Goal: Transaction & Acquisition: Obtain resource

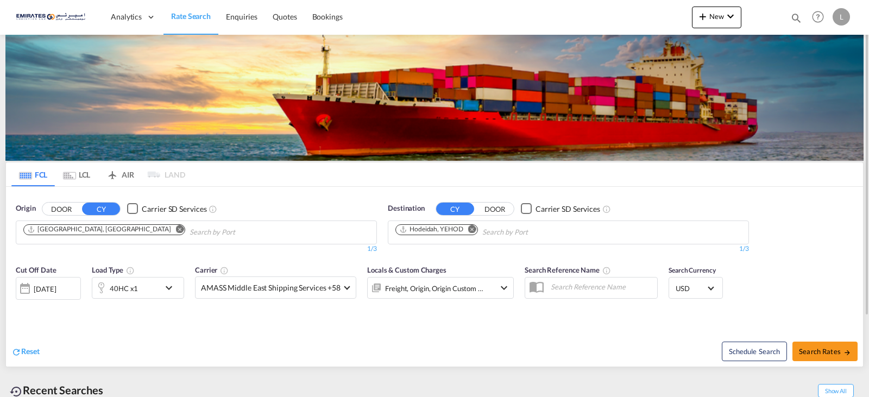
click at [471, 226] on md-icon "Remove" at bounding box center [472, 229] width 8 height 8
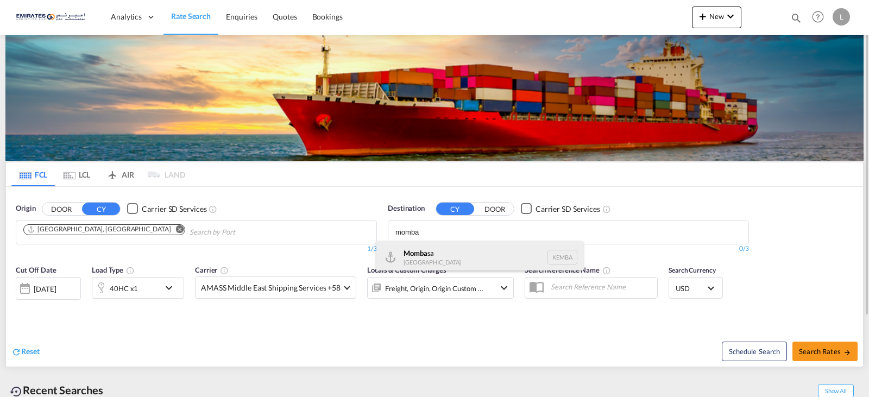
type input "momba"
click at [441, 253] on div "Momba sa [GEOGRAPHIC_DATA] [GEOGRAPHIC_DATA]" at bounding box center [480, 257] width 206 height 33
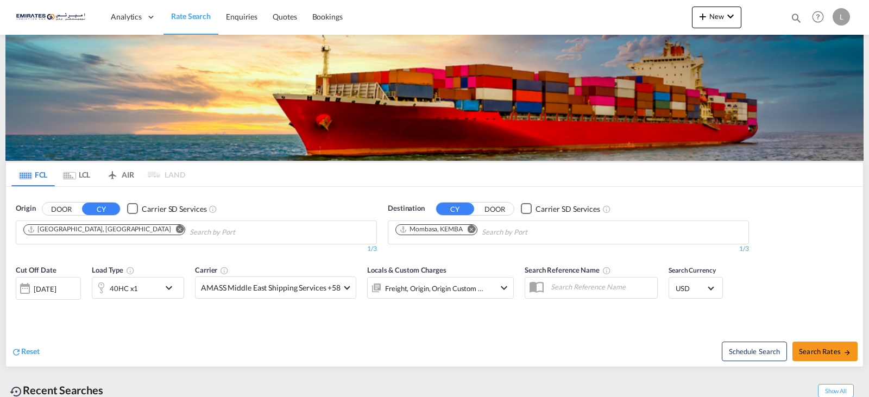
drag, startPoint x: 869, startPoint y: 128, endPoint x: 378, endPoint y: 296, distance: 518.6
click at [867, 186] on div at bounding box center [868, 198] width 2 height 393
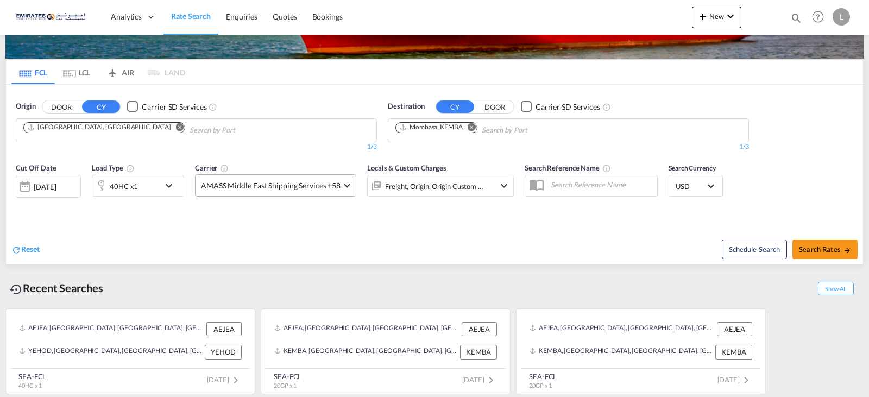
click at [342, 182] on md-select-value "AMASS Middle East Shipping Services +58" at bounding box center [276, 185] width 160 height 21
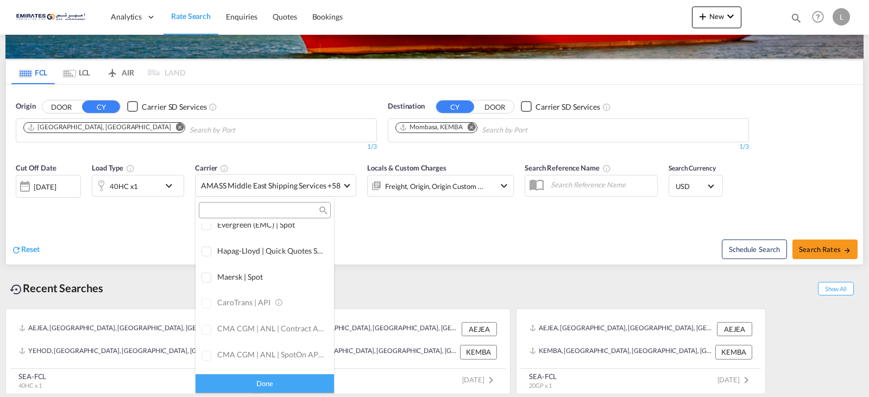
scroll to position [0, 0]
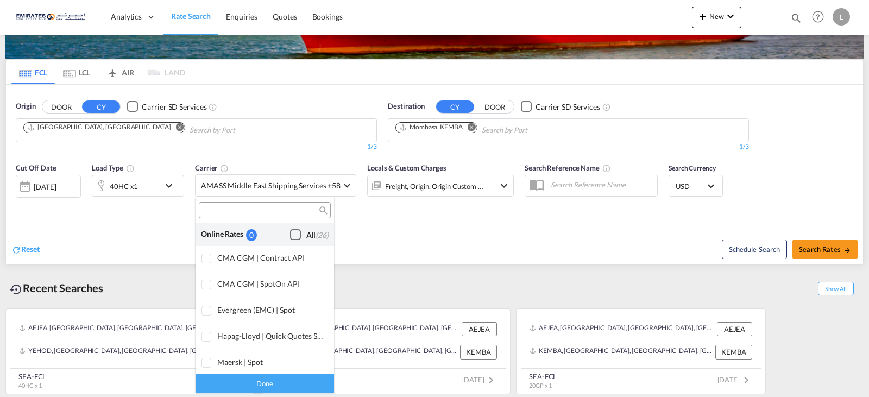
click at [273, 235] on div "Online Rates 0 All (26)" at bounding box center [265, 234] width 139 height 22
click at [290, 234] on div "Checkbox No Ink" at bounding box center [295, 234] width 11 height 11
click at [418, 237] on md-backdrop at bounding box center [434, 198] width 869 height 397
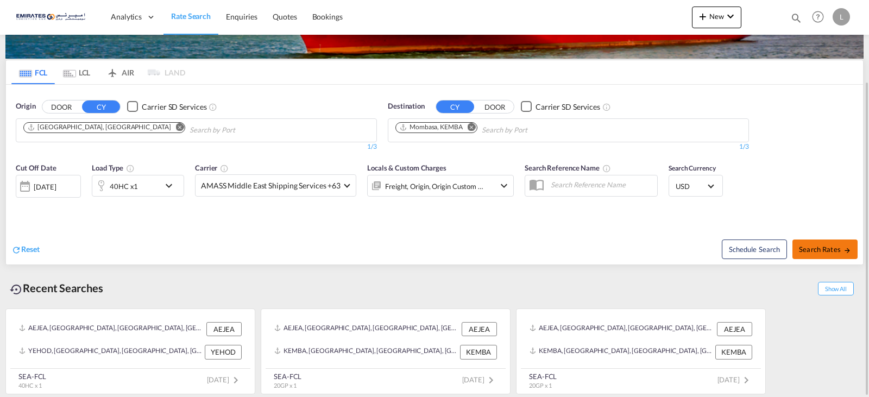
click at [835, 248] on span "Search Rates" at bounding box center [825, 249] width 52 height 9
type input "AEJEA to KEMBA / [DATE]"
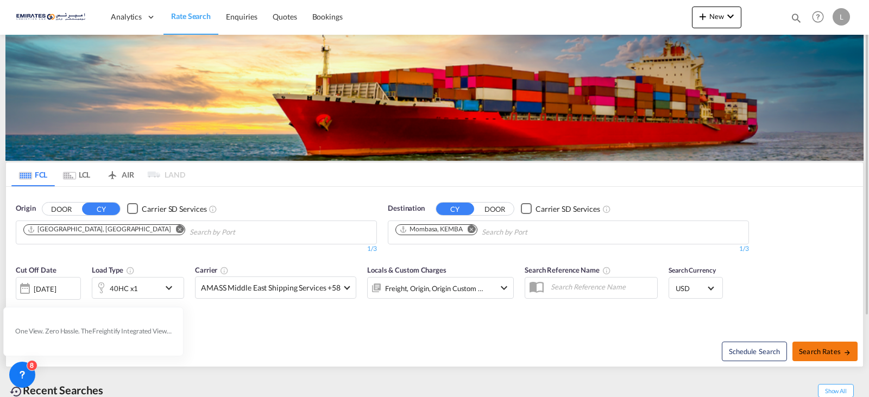
click at [833, 358] on button "Search Rates" at bounding box center [825, 352] width 65 height 20
type input "AEJEA to KEMBA / [DATE]"
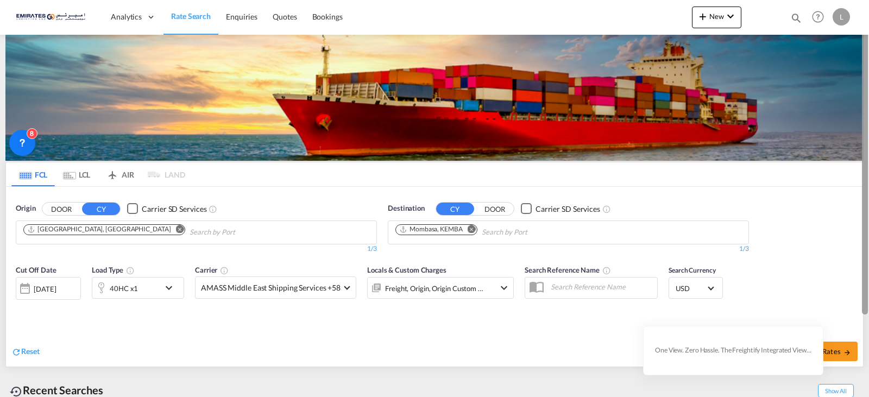
drag, startPoint x: 869, startPoint y: 287, endPoint x: 869, endPoint y: 324, distance: 37.0
click at [869, 324] on div at bounding box center [868, 198] width 2 height 393
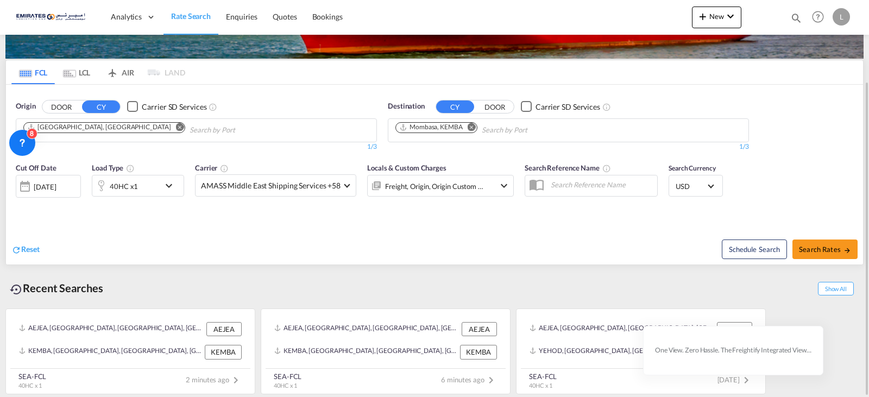
click at [170, 186] on md-icon "icon-chevron-down" at bounding box center [171, 185] width 18 height 13
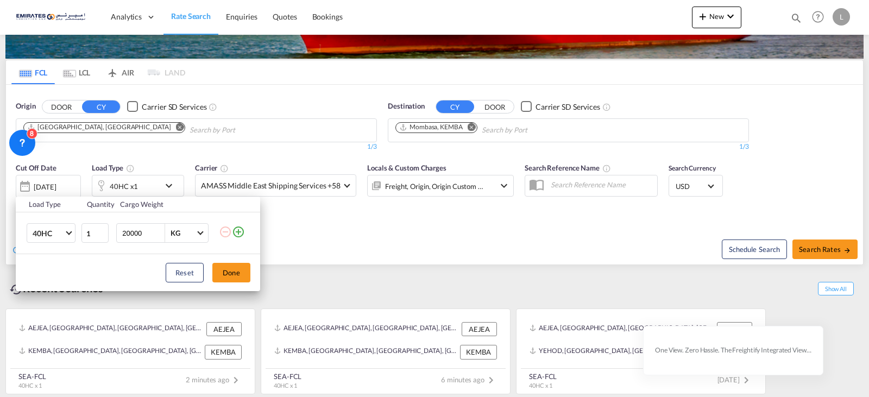
click at [240, 234] on md-icon "icon-plus-circle-outline" at bounding box center [238, 232] width 13 height 13
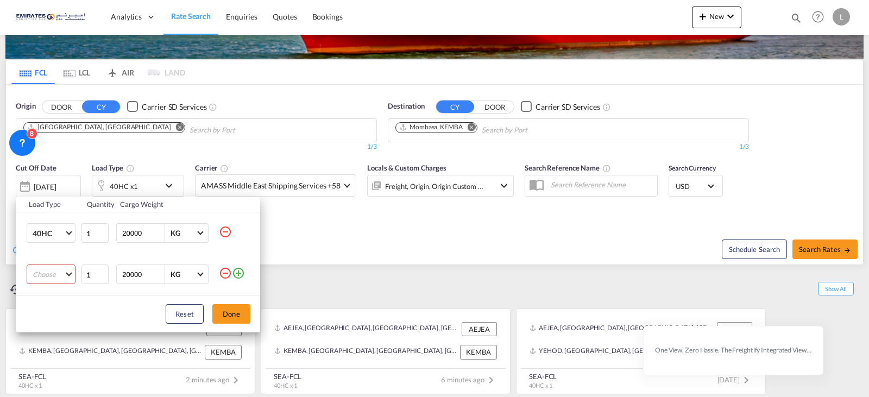
click at [45, 278] on md-select "Choose 20GP 40GP 40HC 45HC 20RE 40RE 40HR 20OT 40OT 20FR 40FR 40NR 20NR 45S 20T…" at bounding box center [51, 275] width 49 height 20
click at [47, 277] on md-option "20GP" at bounding box center [61, 266] width 74 height 26
click at [229, 319] on button "Done" at bounding box center [231, 314] width 38 height 20
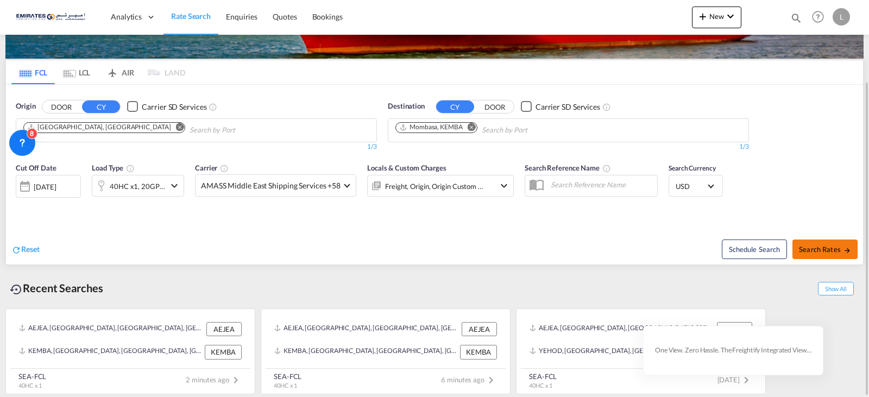
drag, startPoint x: 827, startPoint y: 264, endPoint x: 827, endPoint y: 252, distance: 12.0
click at [827, 258] on div "Schedule Search Search Rates" at bounding box center [650, 244] width 426 height 42
click at [827, 252] on span "Search Rates" at bounding box center [825, 249] width 52 height 9
type input "AEJEA to KEMBA / [DATE]"
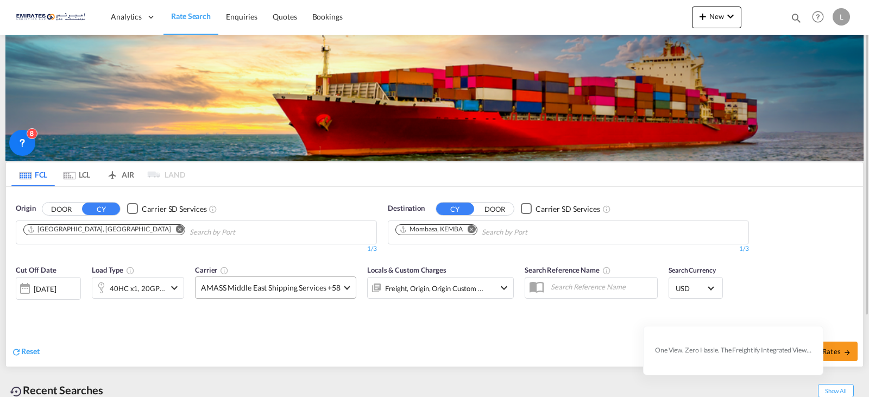
click at [338, 281] on md-select-value "AMASS Middle East Shipping Services +58" at bounding box center [276, 287] width 160 height 21
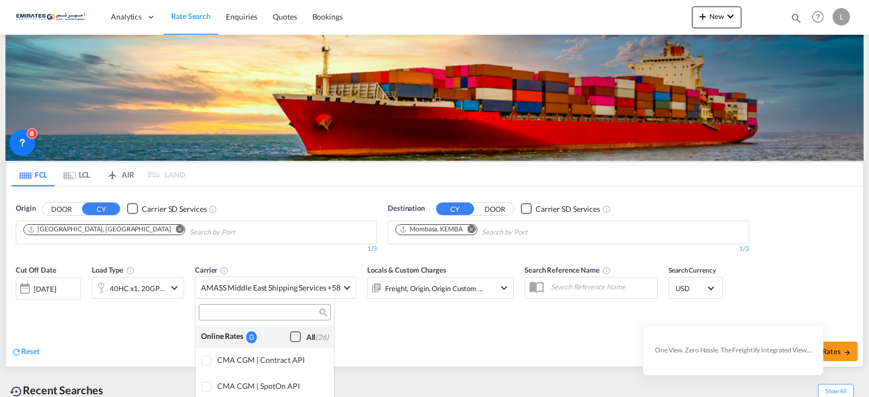
click at [290, 339] on div "Checkbox No Ink" at bounding box center [295, 336] width 11 height 11
click at [477, 366] on md-backdrop at bounding box center [434, 198] width 869 height 397
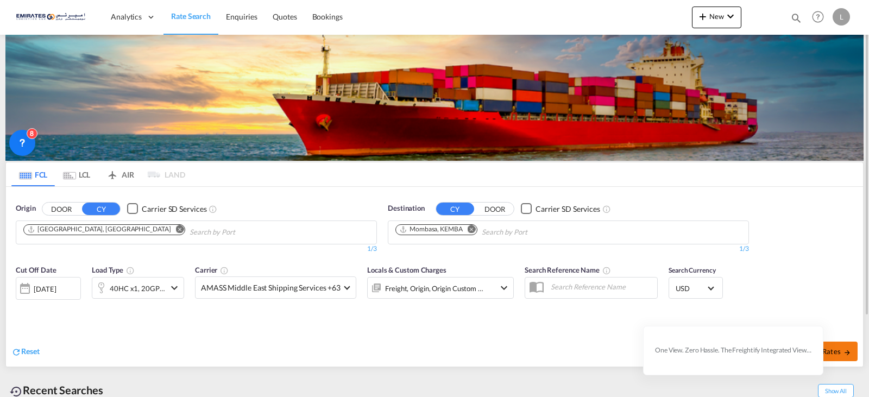
click at [841, 352] on span "Search Rates" at bounding box center [825, 351] width 52 height 9
type input "AEJEA to KEMBA / [DATE]"
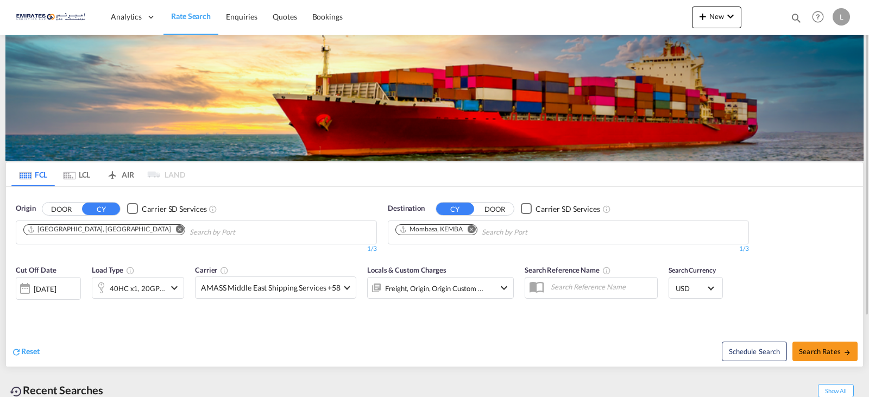
click at [178, 289] on md-icon "icon-chevron-down" at bounding box center [174, 287] width 13 height 13
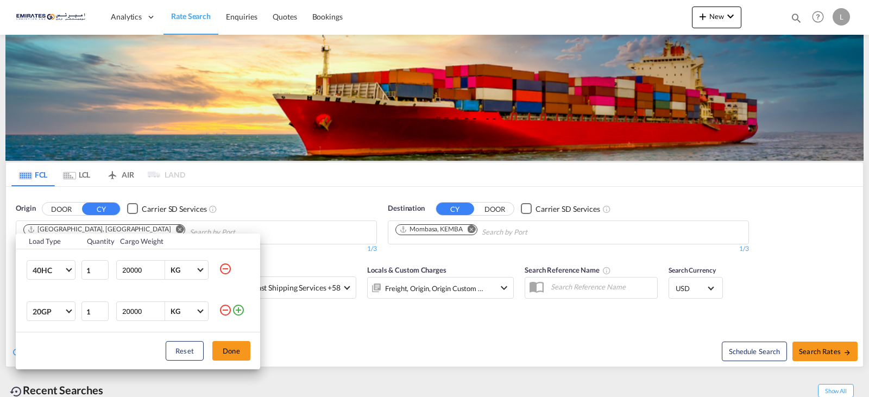
click at [228, 310] on md-icon "icon-minus-circle-outline" at bounding box center [225, 310] width 13 height 13
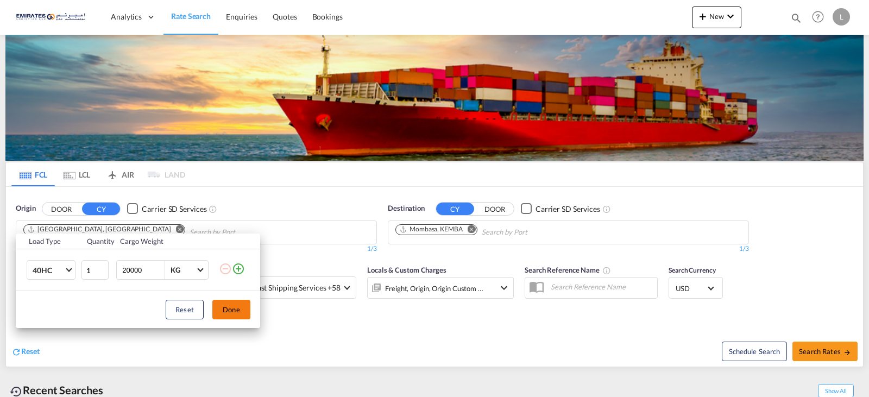
click at [226, 312] on button "Done" at bounding box center [231, 310] width 38 height 20
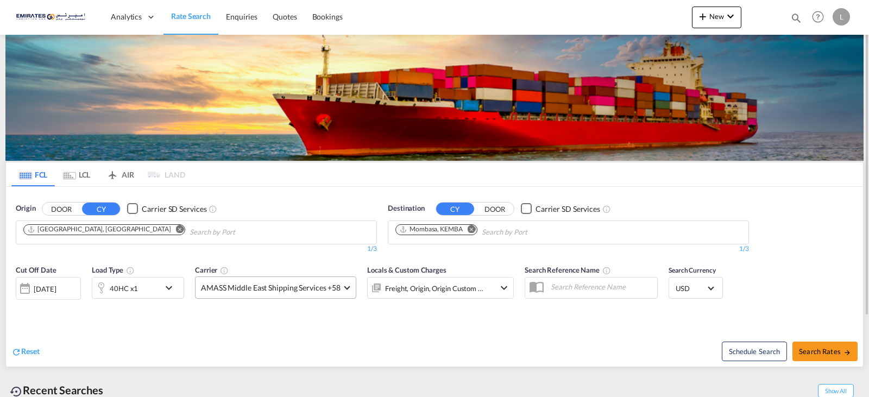
click at [346, 287] on span at bounding box center [347, 287] width 6 height 6
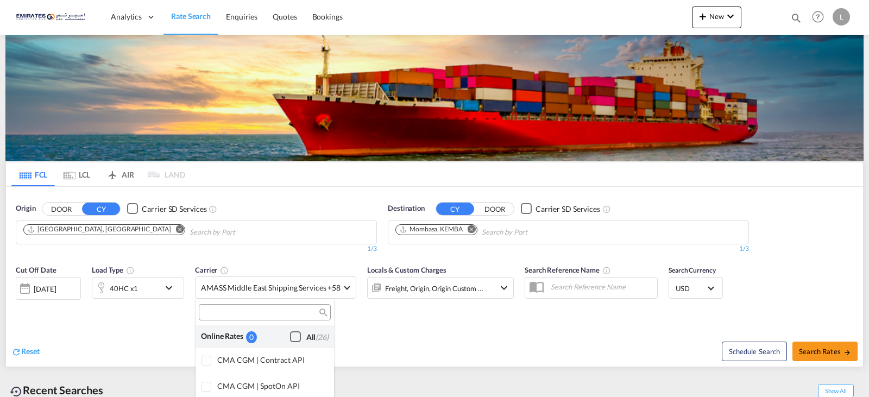
click at [290, 340] on div "Checkbox No Ink" at bounding box center [295, 336] width 11 height 11
click at [523, 336] on md-backdrop at bounding box center [434, 198] width 869 height 397
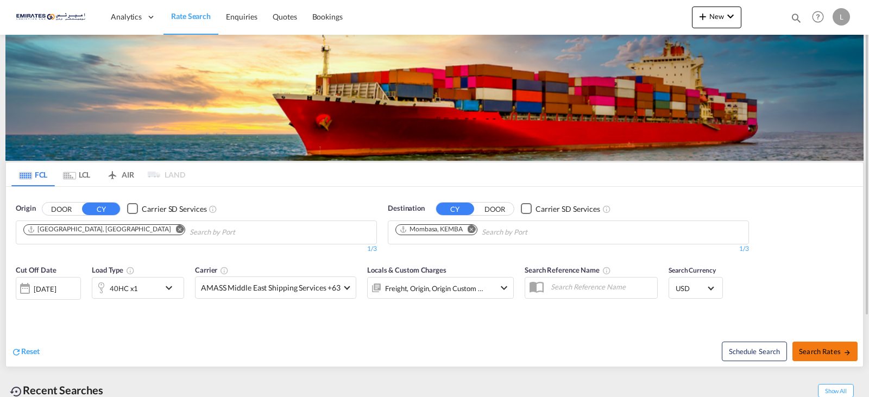
click at [798, 342] on button "Search Rates" at bounding box center [825, 352] width 65 height 20
type input "AEJEA to KEMBA / [DATE]"
click at [335, 282] on md-select-value "AMASS Middle East Shipping Services +58" at bounding box center [276, 287] width 160 height 21
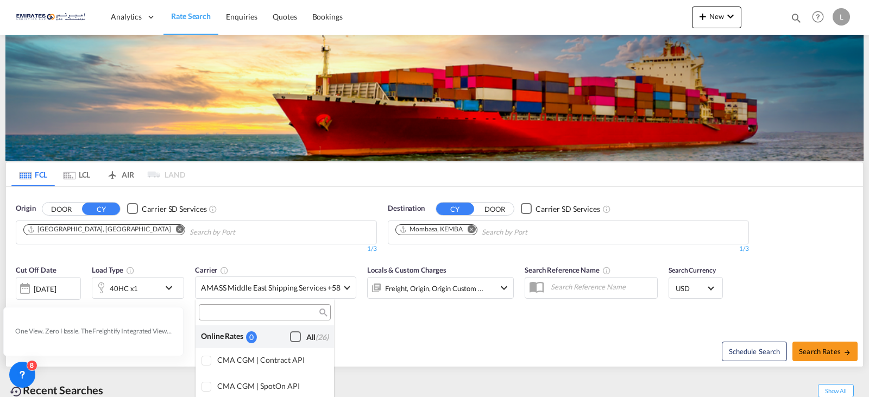
drag, startPoint x: 289, startPoint y: 336, endPoint x: 302, endPoint y: 346, distance: 16.3
click at [290, 336] on div "Checkbox No Ink" at bounding box center [295, 336] width 11 height 11
click at [508, 331] on md-backdrop at bounding box center [434, 198] width 869 height 397
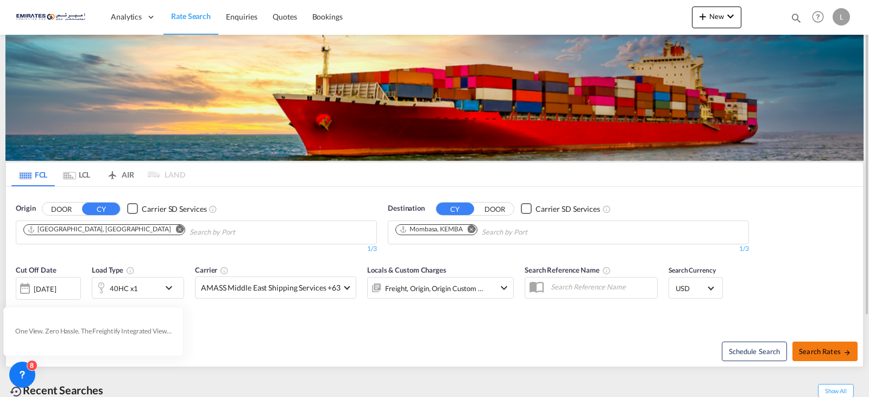
click at [823, 352] on span "Search Rates" at bounding box center [825, 351] width 52 height 9
type input "AEJEA to KEMBA / [DATE]"
click at [143, 289] on div "40HC x1" at bounding box center [125, 288] width 67 height 22
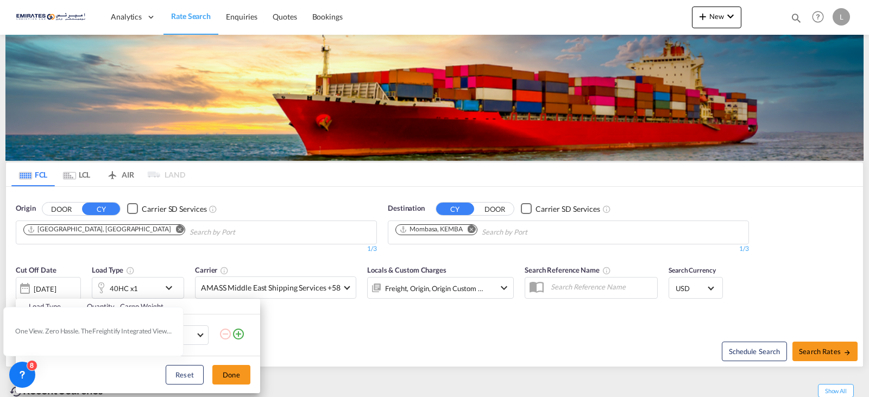
click at [228, 334] on md-icon "icon-minus-circle-outline" at bounding box center [225, 334] width 13 height 13
click at [331, 349] on div "Load Type Quantity Cargo Weight 40HC 20GP 40GP 40HC 45HC 20RE 40RE 40HR 20OT 40…" at bounding box center [434, 198] width 869 height 397
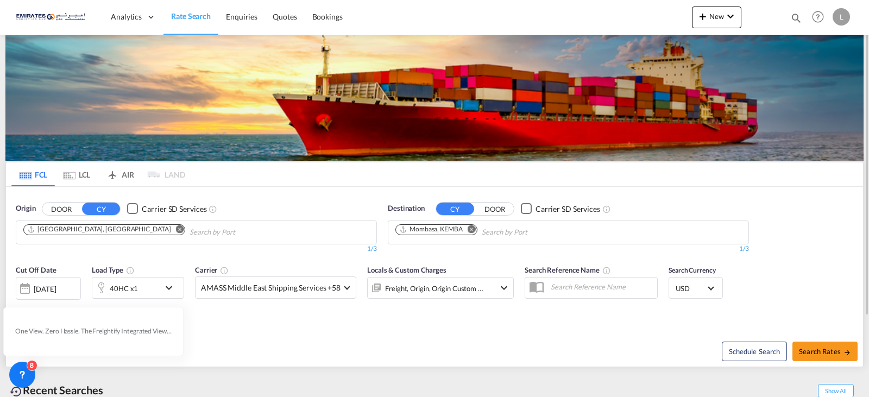
click at [173, 290] on md-icon "icon-chevron-down" at bounding box center [171, 287] width 18 height 13
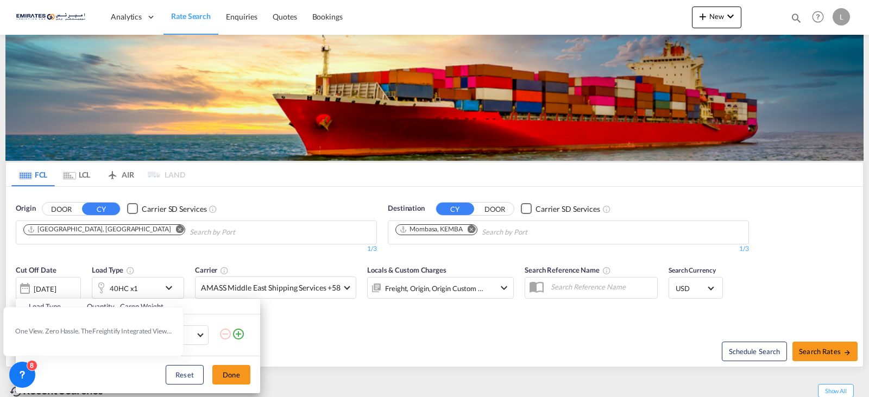
click at [237, 335] on md-icon "icon-plus-circle-outline" at bounding box center [238, 334] width 13 height 13
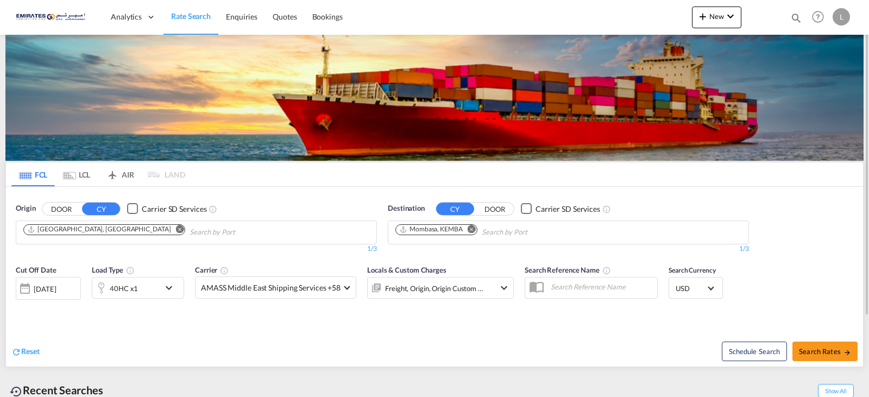
click at [171, 293] on md-icon "icon-chevron-down" at bounding box center [171, 287] width 18 height 13
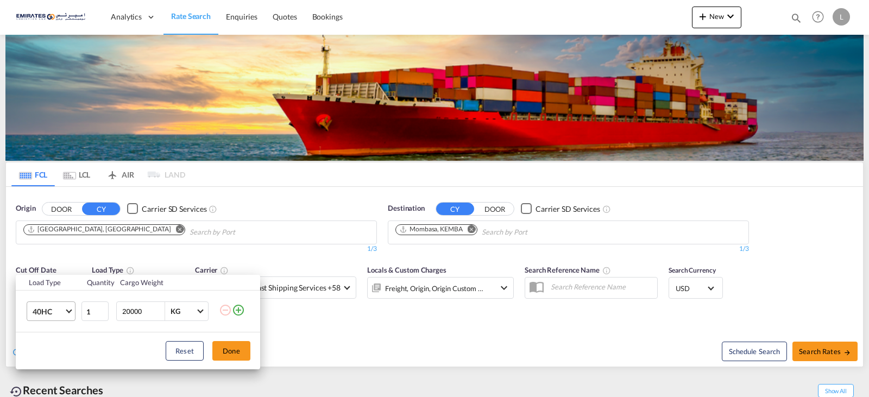
click at [64, 310] on span "40HC" at bounding box center [49, 311] width 32 height 11
click at [52, 285] on md-option "40GP" at bounding box center [61, 286] width 74 height 26
click at [437, 316] on div "Load Type Quantity Cargo Weight 40GP 1 20000 KG KG Load type addition is restri…" at bounding box center [434, 198] width 869 height 397
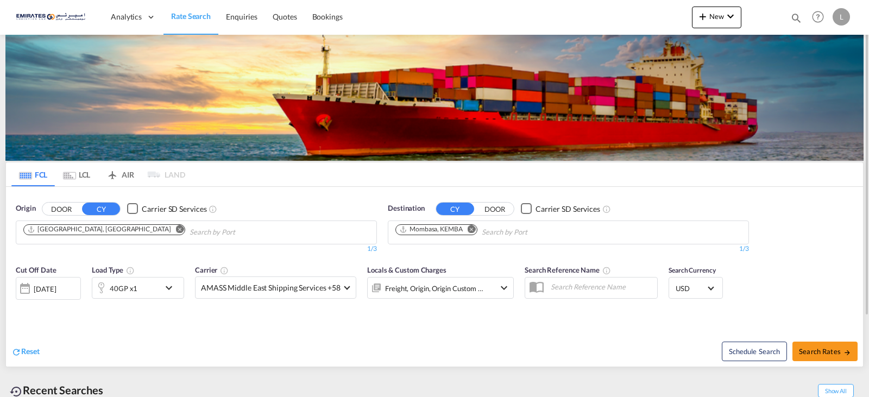
click at [511, 286] on div "Freight, Origin, Origin Custom +3" at bounding box center [440, 288] width 147 height 22
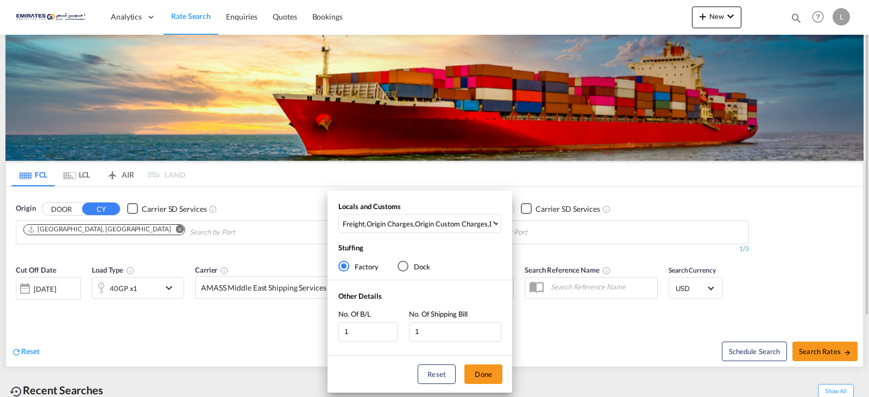
click at [559, 327] on div "Locals and Customs Freight , Origin Charges , Origin Custom Charges , Destinati…" at bounding box center [434, 198] width 869 height 397
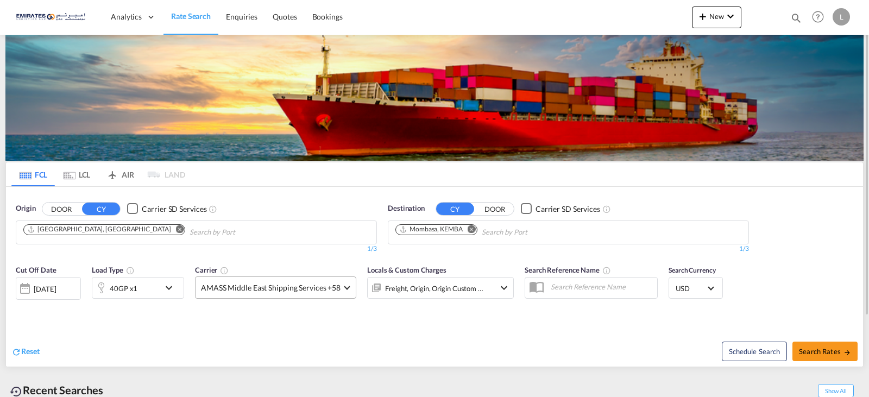
click at [350, 287] on md-select-value "AMASS Middle East Shipping Services +58" at bounding box center [276, 287] width 160 height 21
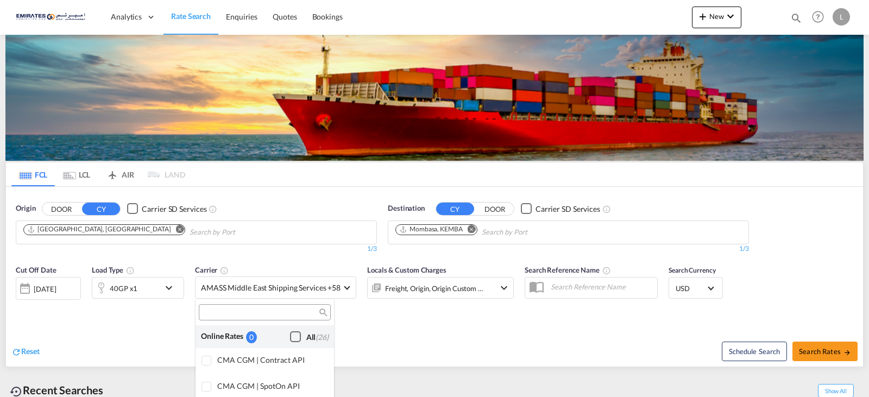
drag, startPoint x: 287, startPoint y: 334, endPoint x: 329, endPoint y: 336, distance: 42.4
click at [290, 334] on div "Checkbox No Ink" at bounding box center [295, 336] width 11 height 11
click at [495, 340] on md-backdrop at bounding box center [434, 198] width 869 height 397
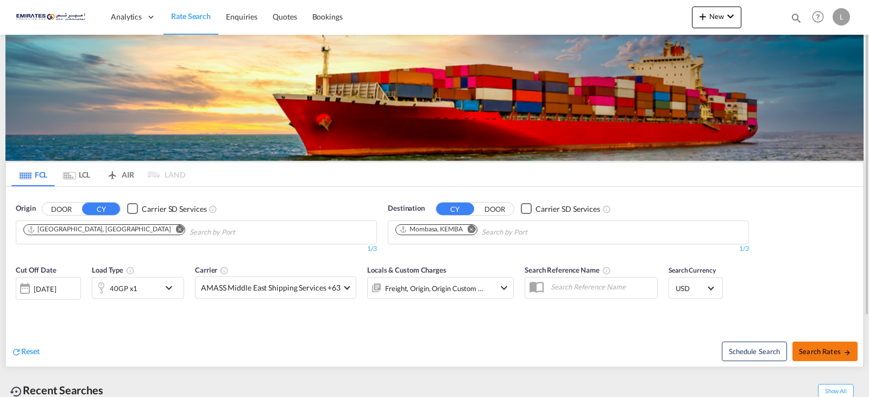
click at [813, 347] on span "Search Rates" at bounding box center [825, 351] width 52 height 9
type input "AEJEA to KEMBA / [DATE]"
click at [173, 285] on md-icon "icon-chevron-down" at bounding box center [171, 287] width 18 height 13
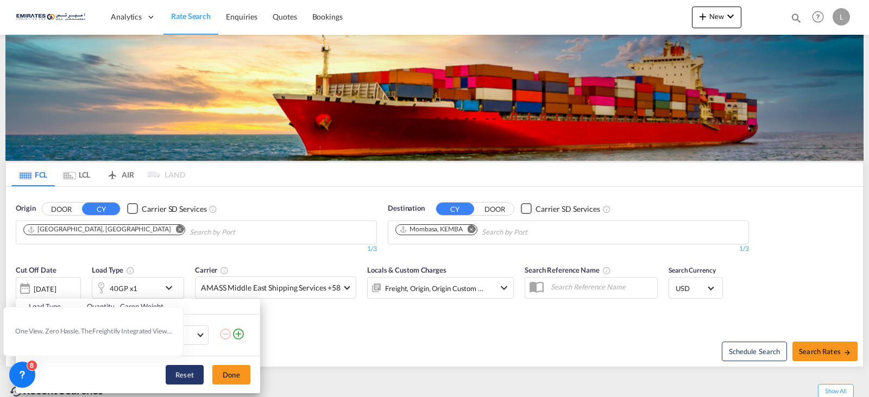
click at [192, 374] on button "Reset" at bounding box center [185, 375] width 38 height 20
drag, startPoint x: 433, startPoint y: 367, endPoint x: 404, endPoint y: 362, distance: 29.2
click at [431, 367] on div "Load Type Quantity Cargo Weight 40GP 20GP 40GP 40HC 45HC 20RE 40RE 40HR 20OT 40…" at bounding box center [434, 198] width 869 height 397
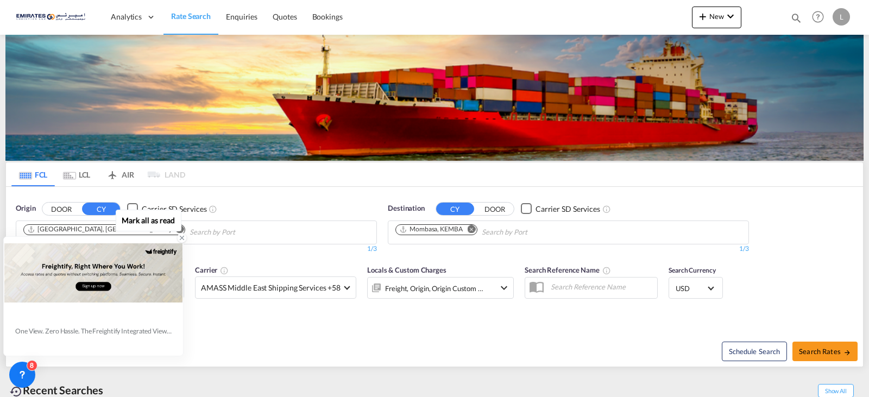
click at [164, 286] on div at bounding box center [93, 272] width 178 height 71
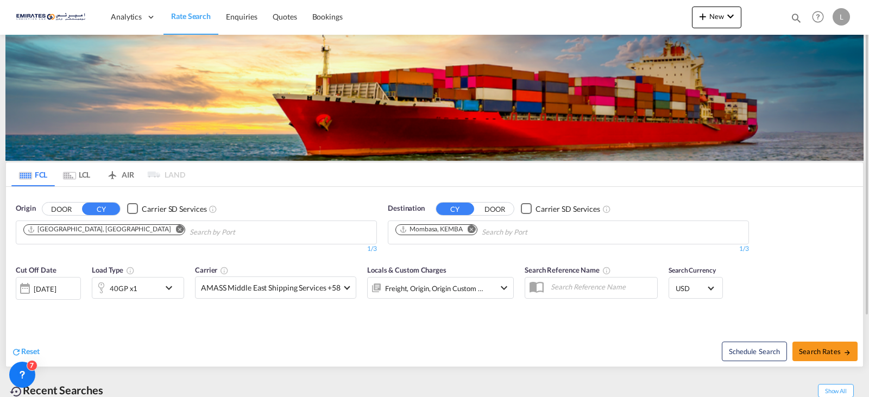
click at [173, 288] on md-icon "icon-chevron-down" at bounding box center [171, 287] width 18 height 13
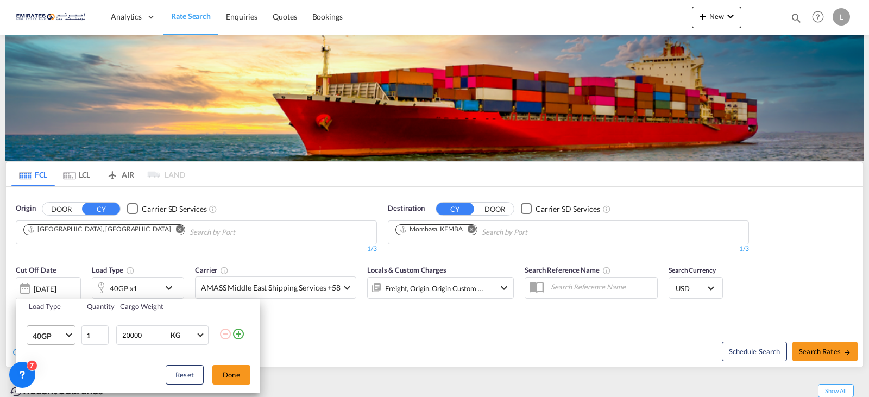
click at [64, 337] on md-select-value "40GP" at bounding box center [53, 335] width 43 height 18
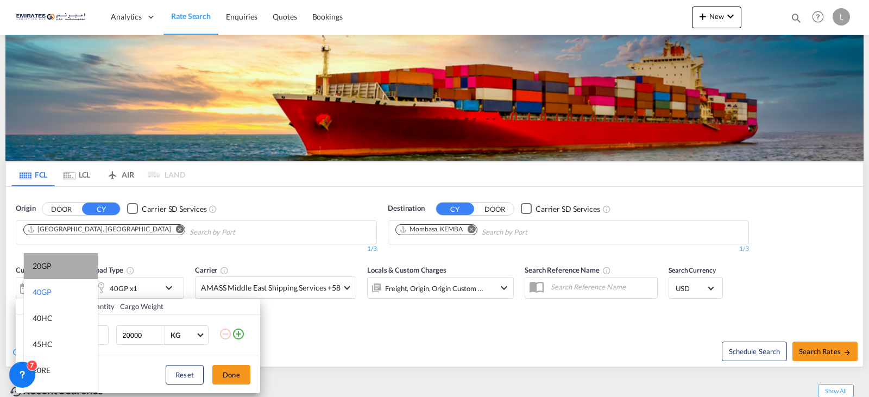
click at [63, 262] on md-option "20GP" at bounding box center [61, 266] width 74 height 26
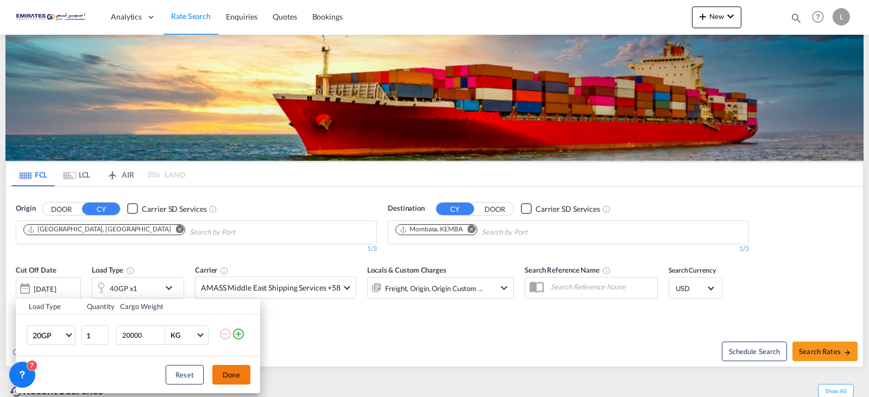
click at [229, 380] on button "Done" at bounding box center [231, 375] width 38 height 20
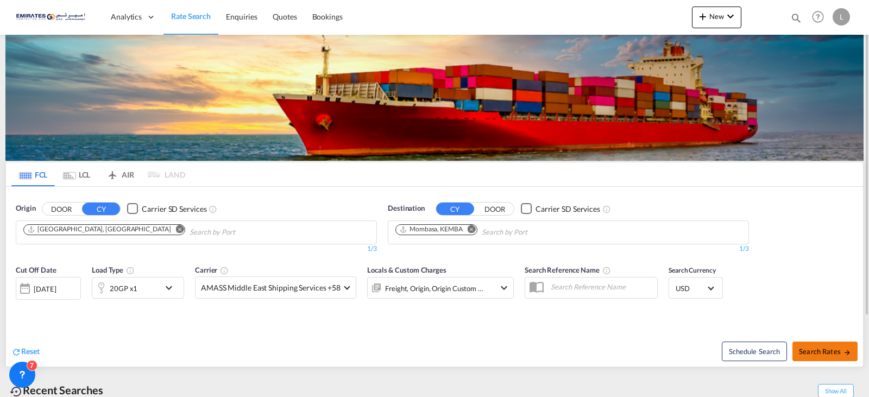
click at [818, 351] on span "Search Rates" at bounding box center [825, 351] width 52 height 9
type input "AEJEA to KEMBA / [DATE]"
click at [342, 294] on md-select-value "AMASS Middle East Shipping Services +58" at bounding box center [276, 287] width 160 height 21
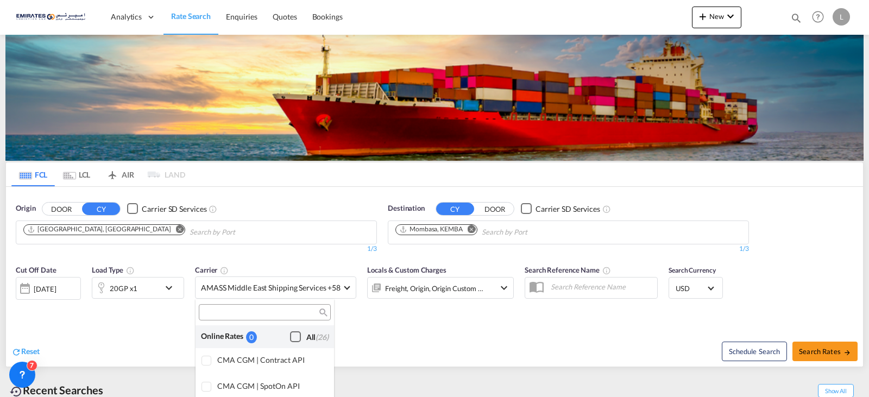
click at [290, 338] on div "Checkbox No Ink" at bounding box center [295, 336] width 11 height 11
click at [392, 346] on md-backdrop at bounding box center [434, 198] width 869 height 397
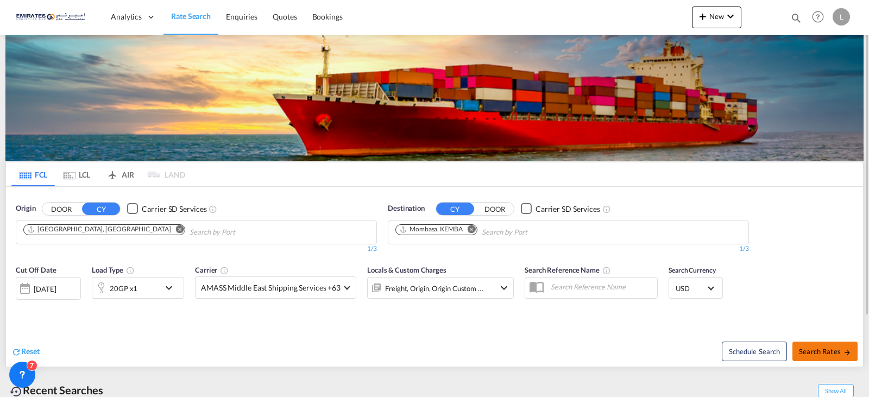
click at [810, 354] on span "Search Rates" at bounding box center [825, 351] width 52 height 9
type input "AEJEA to KEMBA / [DATE]"
click at [473, 228] on md-icon "Remove" at bounding box center [472, 229] width 8 height 8
type input "d"
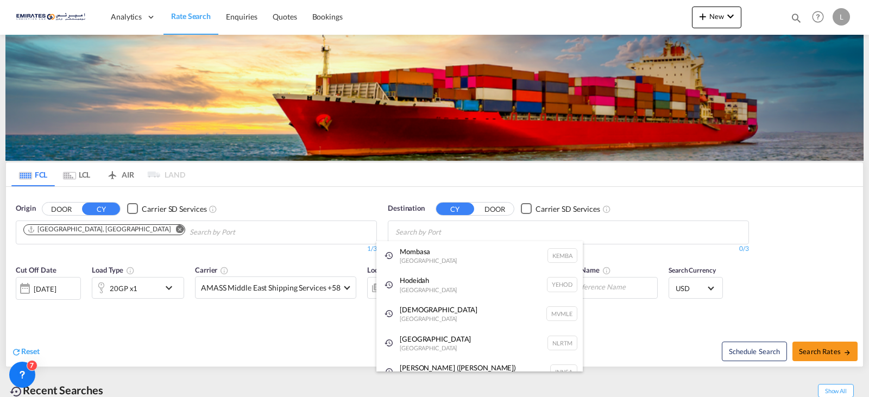
paste input "Dar es Salaam"
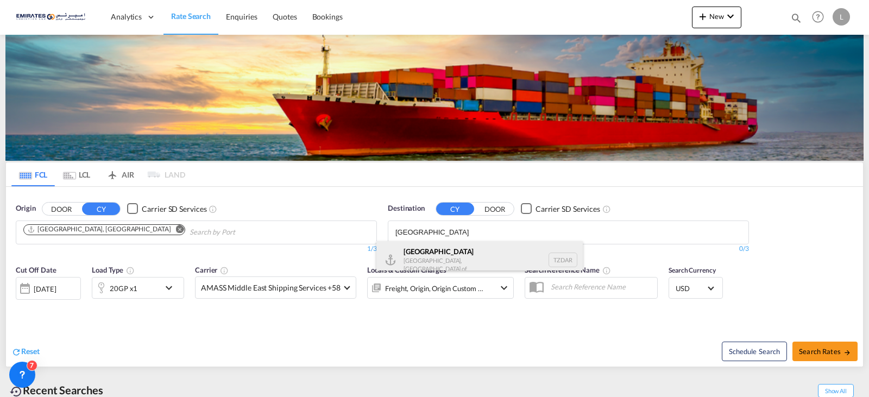
type input "Dar es Salaam"
click at [466, 262] on div "Dar es Salaam Tanzania, United Republic of TZDAR" at bounding box center [480, 259] width 206 height 37
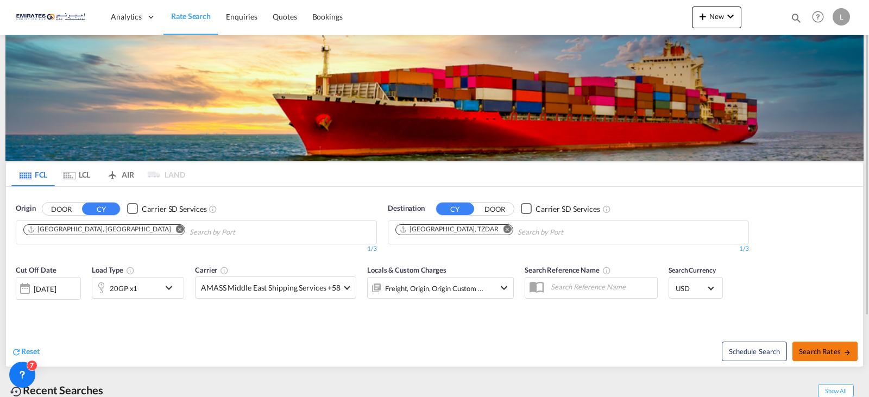
click at [832, 359] on button "Search Rates" at bounding box center [825, 352] width 65 height 20
type input "AEJEA to TZDAR / 6 Oct 2025"
click at [346, 292] on md-select-value "AMASS Middle East Shipping Services +58" at bounding box center [276, 287] width 160 height 21
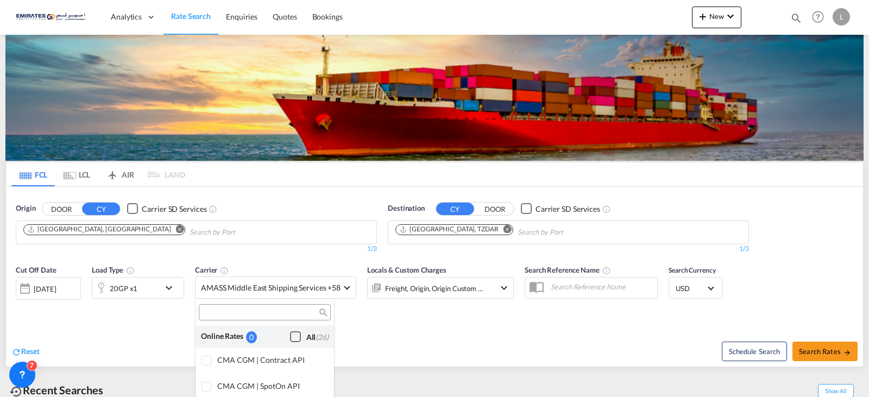
click at [290, 335] on div "Checkbox No Ink" at bounding box center [295, 336] width 11 height 11
click at [558, 341] on md-backdrop at bounding box center [434, 198] width 869 height 397
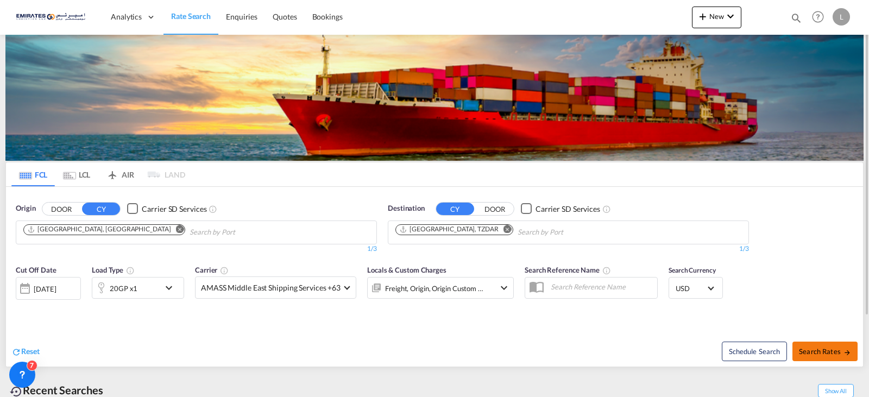
click at [833, 354] on span "Search Rates" at bounding box center [825, 351] width 52 height 9
type input "AEJEA to TZDAR / 6 Oct 2025"
click at [165, 288] on md-icon "icon-chevron-down" at bounding box center [171, 287] width 18 height 13
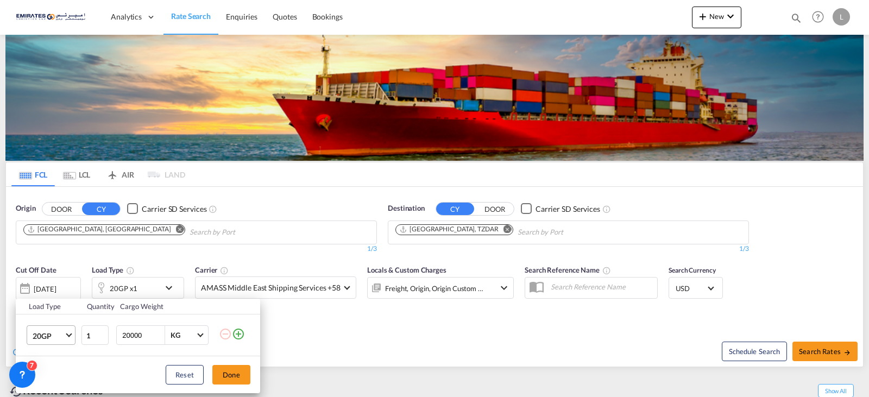
click at [66, 330] on md-select-value "20GP" at bounding box center [53, 335] width 43 height 18
click at [57, 311] on md-option "40HC" at bounding box center [61, 318] width 74 height 26
click at [241, 381] on button "Done" at bounding box center [231, 375] width 38 height 20
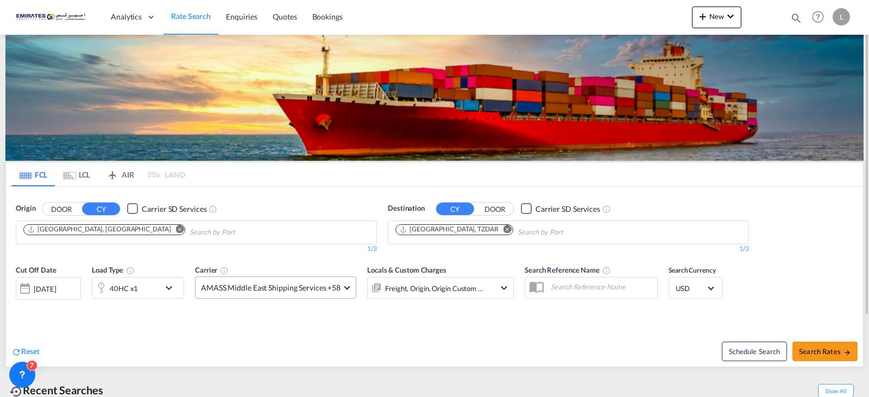
click at [348, 290] on md-select-value "AMASS Middle East Shipping Services +58" at bounding box center [276, 287] width 160 height 21
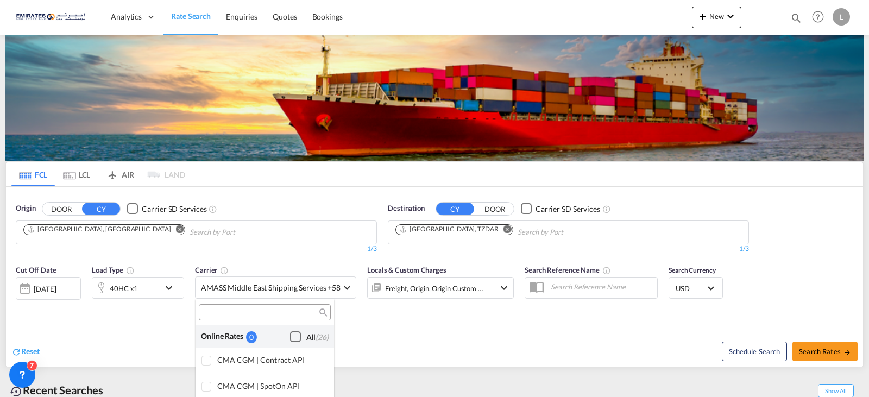
drag, startPoint x: 292, startPoint y: 334, endPoint x: 352, endPoint y: 341, distance: 60.2
click at [292, 335] on div "Checkbox No Ink" at bounding box center [295, 336] width 11 height 11
click at [546, 328] on md-backdrop at bounding box center [434, 198] width 869 height 397
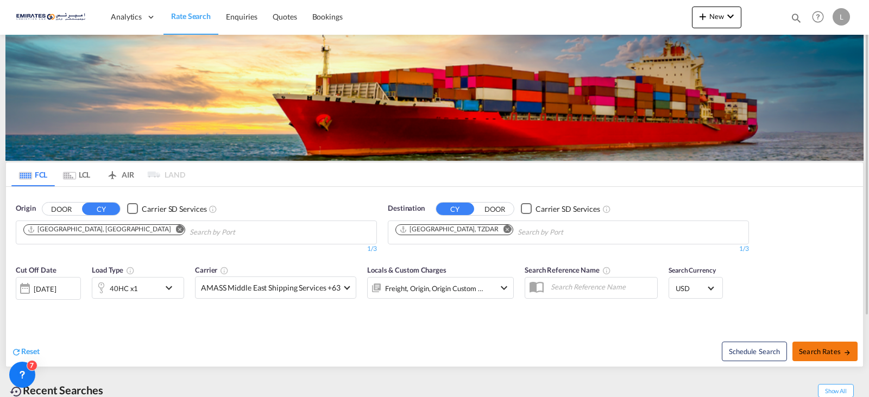
click at [818, 349] on span "Search Rates" at bounding box center [825, 351] width 52 height 9
type input "AEJEA to TZDAR / 6 Oct 2025"
click at [504, 231] on md-icon "Remove" at bounding box center [508, 229] width 8 height 8
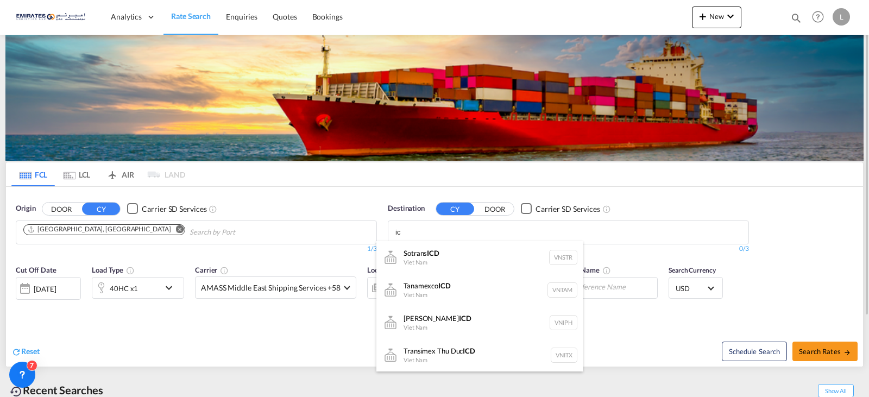
type input "i"
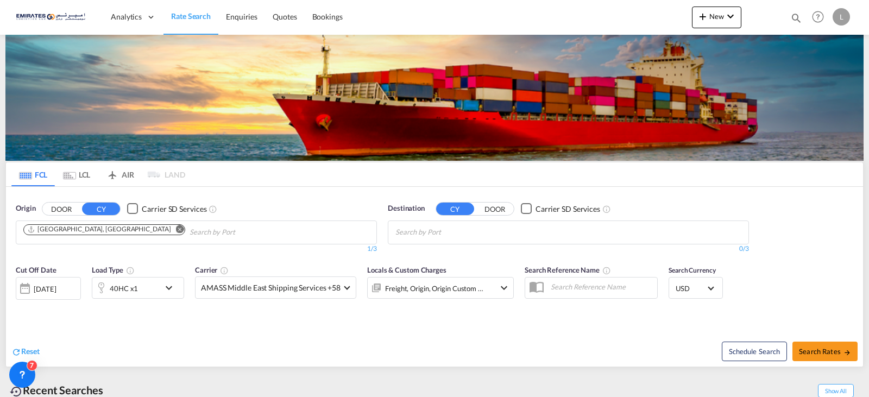
click at [440, 235] on body "Analytics Dashboard Rate Search Enquiries Quotes Bookings" at bounding box center [434, 198] width 869 height 397
paste input "Seychelles"
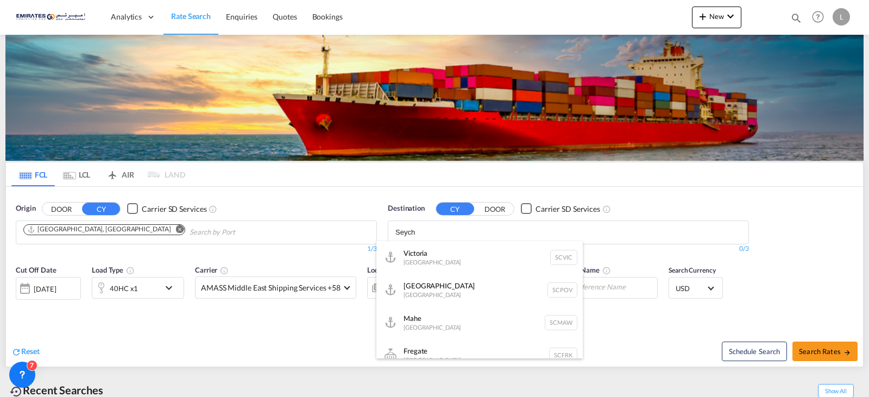
type input "Seych"
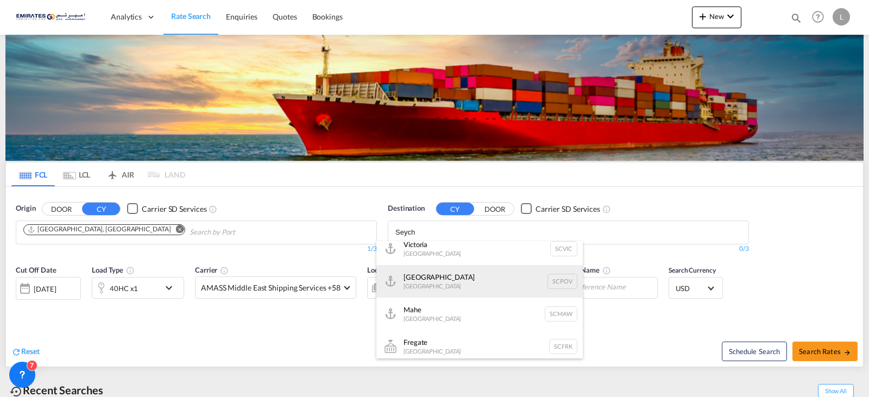
scroll to position [8, 0]
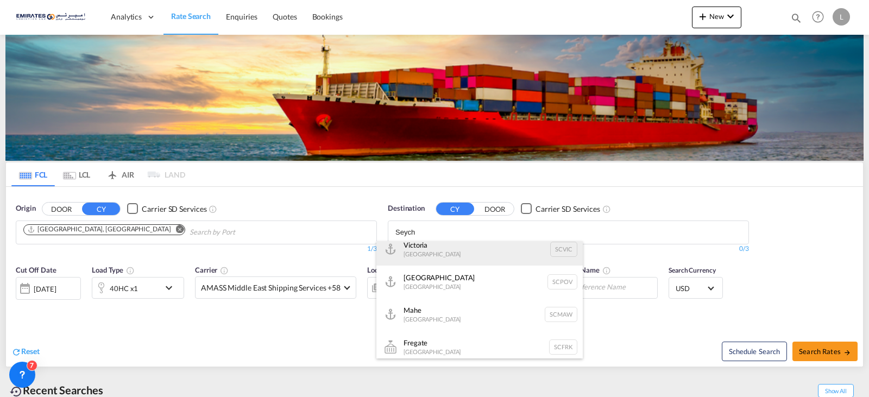
click at [409, 254] on div "Victoria Seychelles SCVIC" at bounding box center [480, 249] width 206 height 33
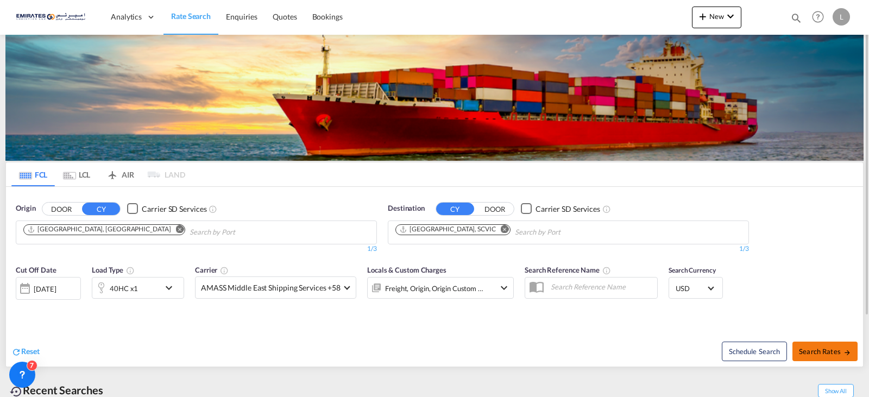
scroll to position [0, 0]
click at [806, 361] on div "Schedule Search Search Rates" at bounding box center [650, 346] width 426 height 42
click at [347, 291] on md-select-value "AMASS Middle East Shipping Services +58" at bounding box center [276, 287] width 160 height 21
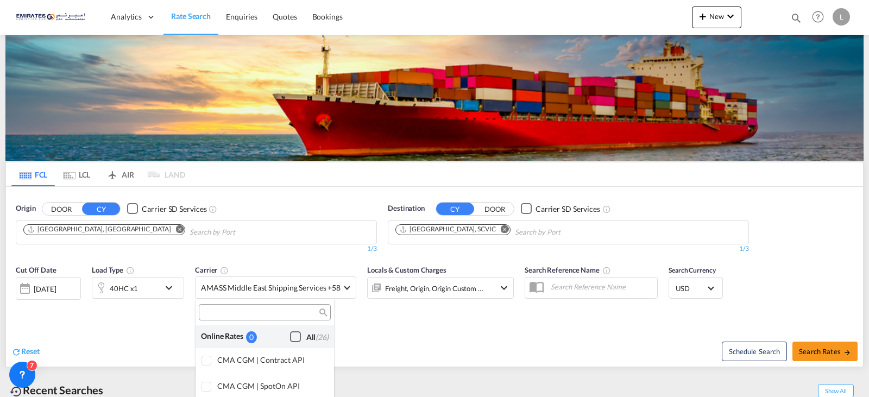
click at [290, 337] on div "Checkbox No Ink" at bounding box center [295, 336] width 11 height 11
click at [437, 329] on md-backdrop at bounding box center [434, 198] width 869 height 397
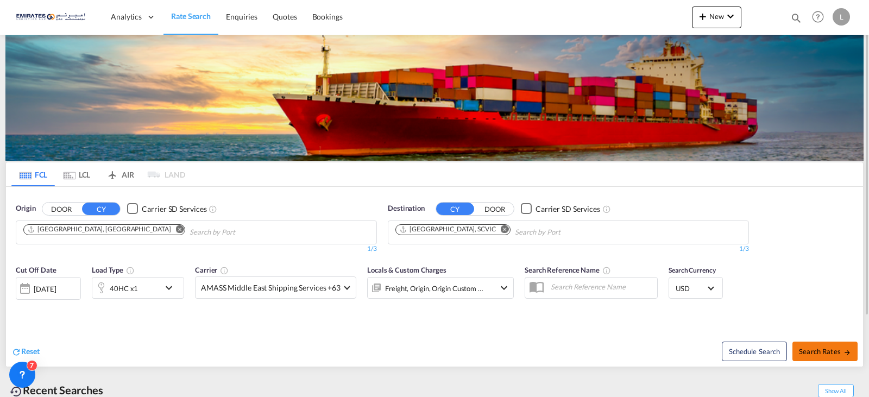
click at [837, 351] on span "Search Rates" at bounding box center [825, 351] width 52 height 9
type input "AEJEA to SCVIC / 6 Oct 2025"
click at [436, 245] on div "1/3" at bounding box center [568, 249] width 361 height 9
click at [348, 287] on md-select-value "AMASS Middle East Shipping Services +58" at bounding box center [276, 287] width 160 height 21
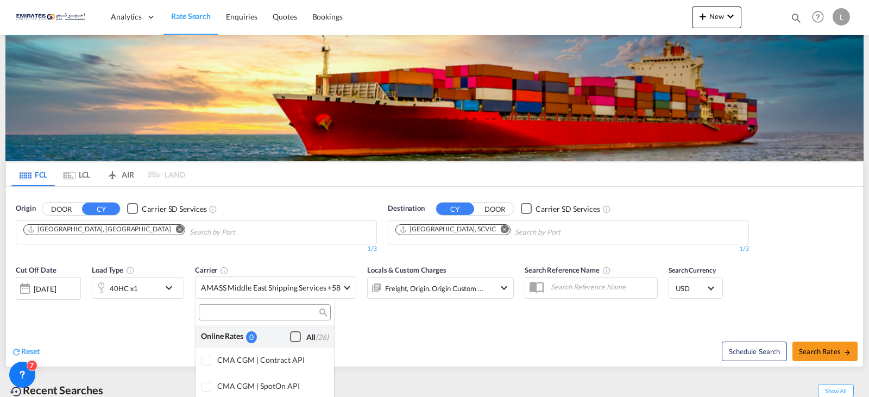
click at [290, 341] on div "Checkbox No Ink" at bounding box center [295, 336] width 11 height 11
click at [537, 357] on md-backdrop at bounding box center [434, 198] width 869 height 397
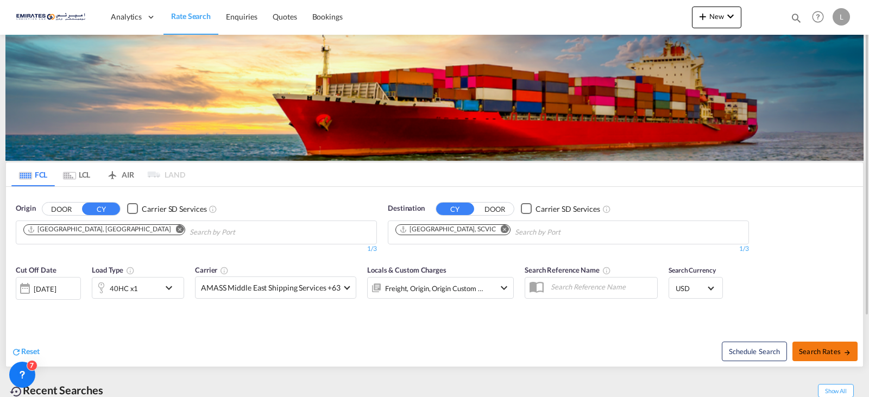
click at [828, 350] on span "Search Rates" at bounding box center [825, 351] width 52 height 9
type input "AEJEA to SCVIC / 6 Oct 2025"
click at [164, 283] on md-icon "icon-chevron-down" at bounding box center [171, 287] width 18 height 13
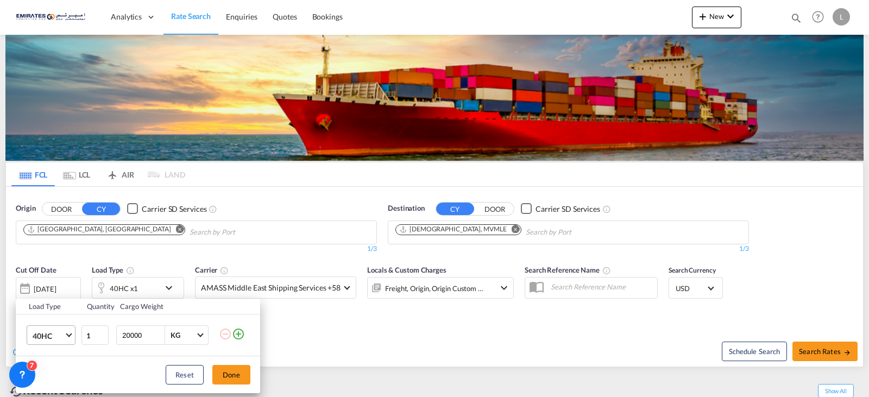
click at [70, 340] on md-select-value "40HC" at bounding box center [53, 335] width 43 height 18
click at [57, 270] on md-option "20GP" at bounding box center [61, 266] width 74 height 26
click at [222, 375] on button "Done" at bounding box center [231, 375] width 38 height 20
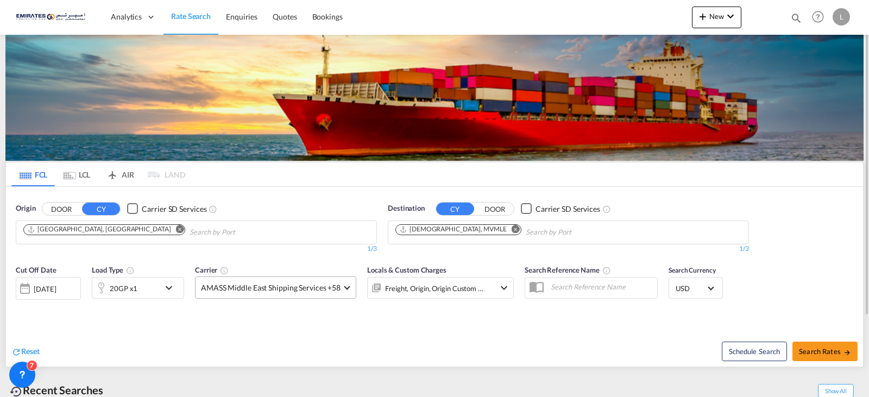
click at [342, 283] on md-select-value "AMASS Middle East Shipping Services +58" at bounding box center [276, 287] width 160 height 21
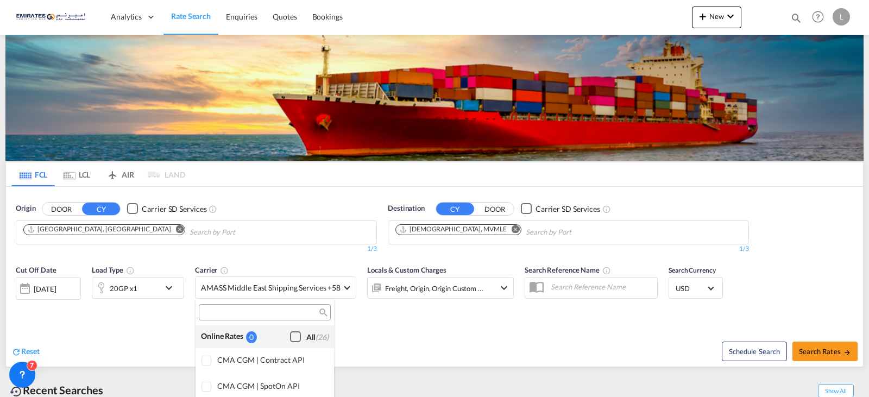
click at [290, 334] on div "Checkbox No Ink" at bounding box center [295, 336] width 11 height 11
click at [465, 333] on md-backdrop at bounding box center [434, 198] width 869 height 397
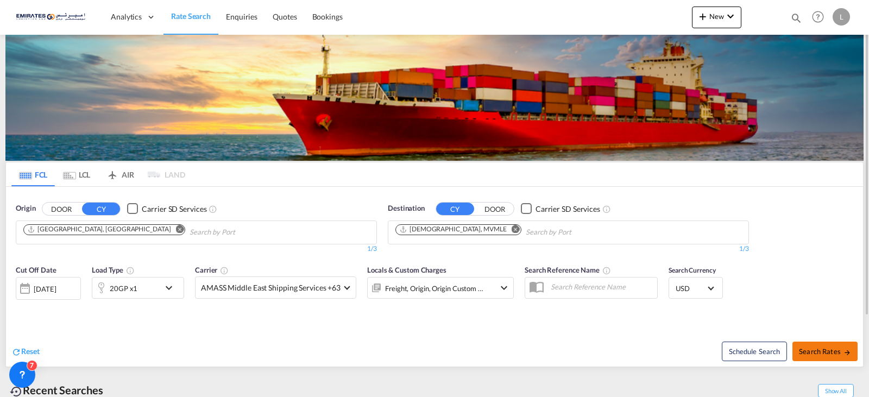
click at [821, 352] on span "Search Rates" at bounding box center [825, 351] width 52 height 9
type input "AEJEA to MVMLE / 6 Oct 2025"
click at [505, 226] on button "Remove" at bounding box center [513, 230] width 16 height 11
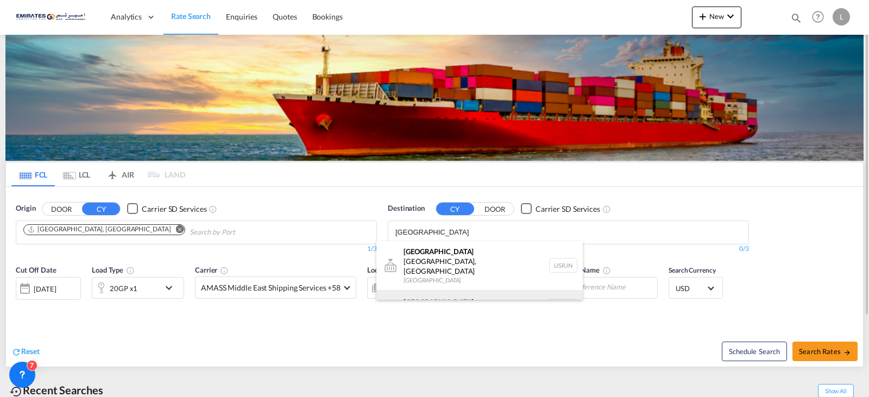
type input "rotterdam"
click at [439, 290] on div "Rotterdam Netherlands NLRTM" at bounding box center [480, 306] width 206 height 33
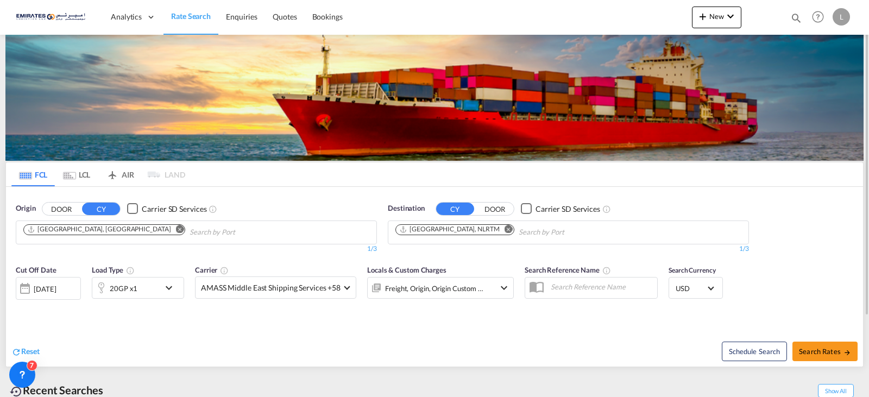
click at [169, 290] on md-icon "icon-chevron-down" at bounding box center [171, 287] width 18 height 13
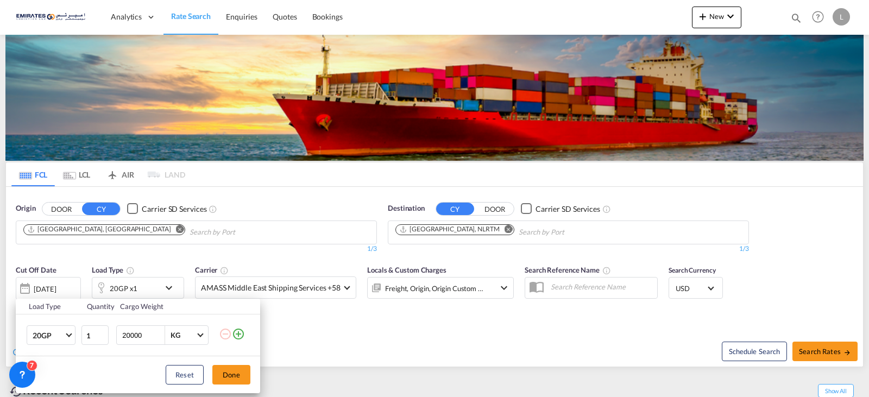
click at [362, 332] on div "Load Type Quantity Cargo Weight 20GP 20GP 40GP 40HC 45HC 20RE 40RE 40HR 20OT 40…" at bounding box center [434, 198] width 869 height 397
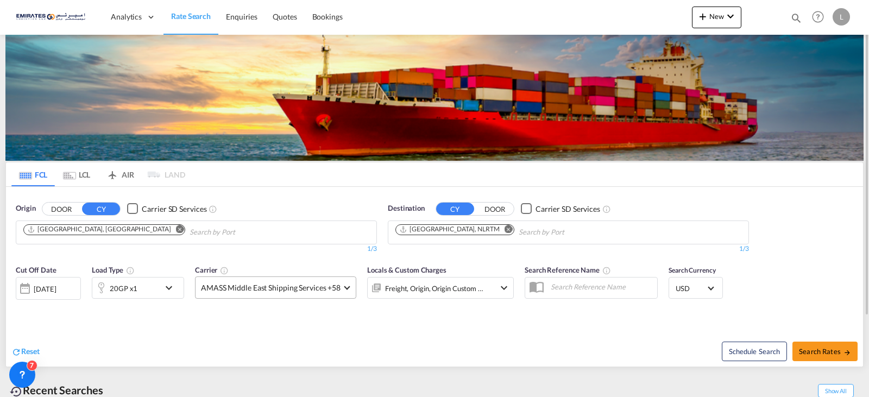
click at [347, 288] on span at bounding box center [347, 287] width 6 height 6
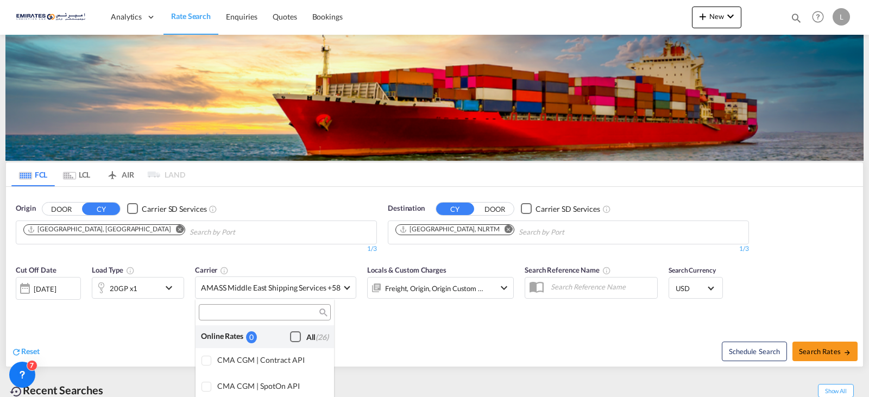
click at [290, 338] on div "Checkbox No Ink" at bounding box center [295, 336] width 11 height 11
click at [389, 334] on md-backdrop at bounding box center [434, 198] width 869 height 397
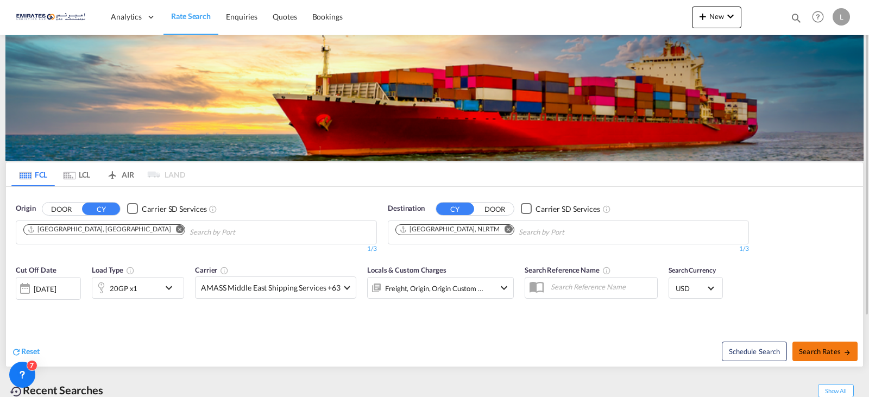
click at [836, 345] on button "Search Rates" at bounding box center [825, 352] width 65 height 20
type input "AEJEA to NLRTM / 6 Oct 2025"
click at [343, 285] on md-select-value "AMASS Middle East Shipping Services +58" at bounding box center [276, 287] width 160 height 21
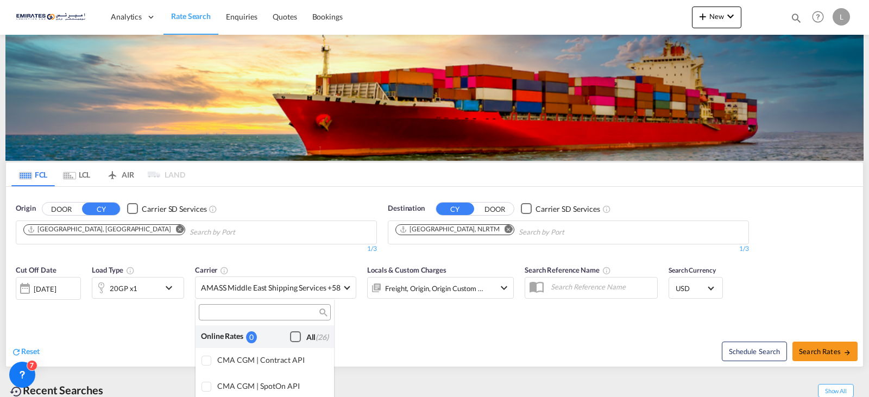
click at [290, 336] on div "Checkbox No Ink" at bounding box center [295, 336] width 11 height 11
click at [387, 330] on md-backdrop at bounding box center [434, 198] width 869 height 397
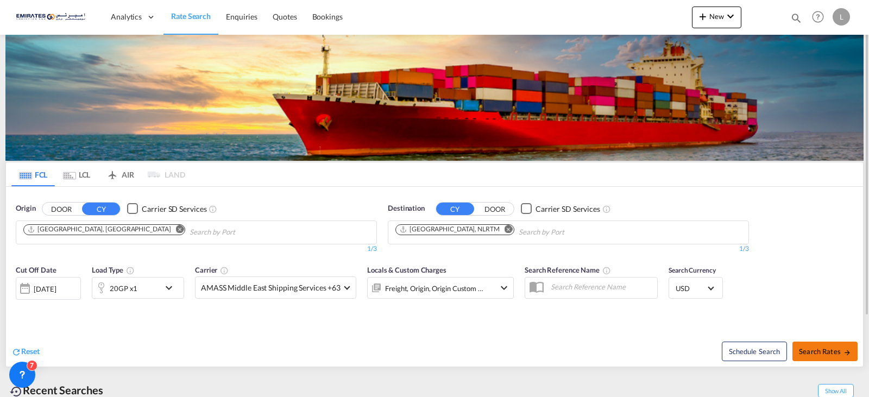
click at [827, 356] on button "Search Rates" at bounding box center [825, 352] width 65 height 20
type input "AEJEA to NLRTM / 6 Oct 2025"
click at [169, 290] on md-icon "icon-chevron-down" at bounding box center [171, 287] width 18 height 13
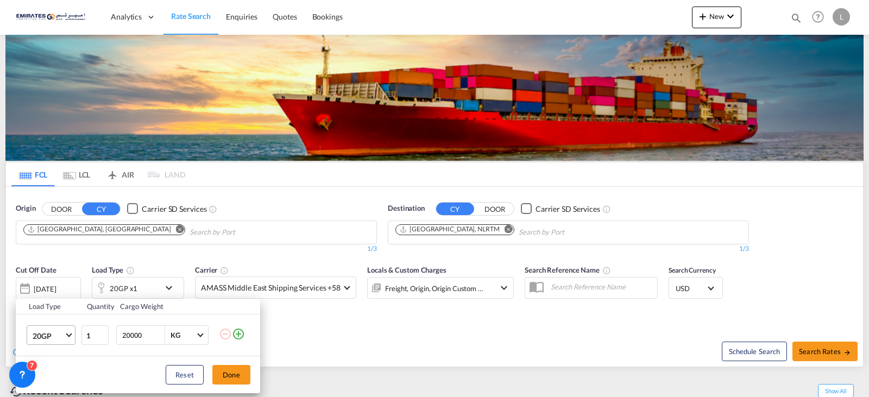
click at [67, 334] on span "Choose: \a20GP" at bounding box center [69, 334] width 6 height 6
click at [51, 320] on div "40HC" at bounding box center [43, 318] width 20 height 11
click at [226, 378] on button "Done" at bounding box center [231, 375] width 38 height 20
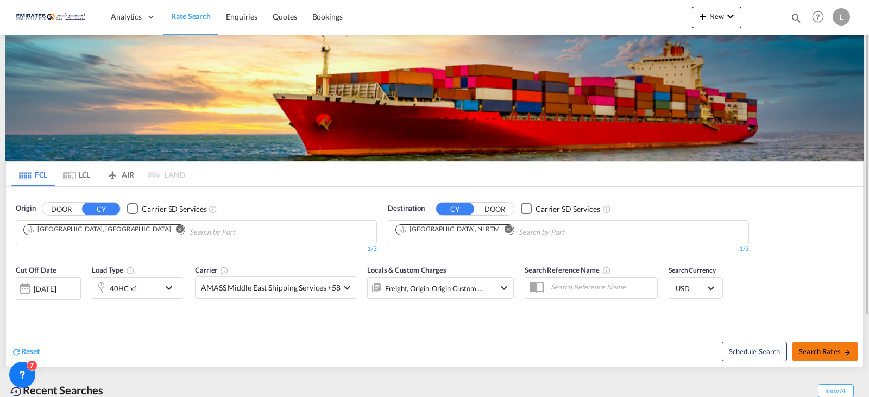
click at [830, 354] on span "Search Rates" at bounding box center [825, 351] width 52 height 9
type input "AEJEA to NLRTM / 6 Oct 2025"
click at [343, 284] on md-select-value "AMASS Middle East Shipping Services +58" at bounding box center [276, 287] width 160 height 21
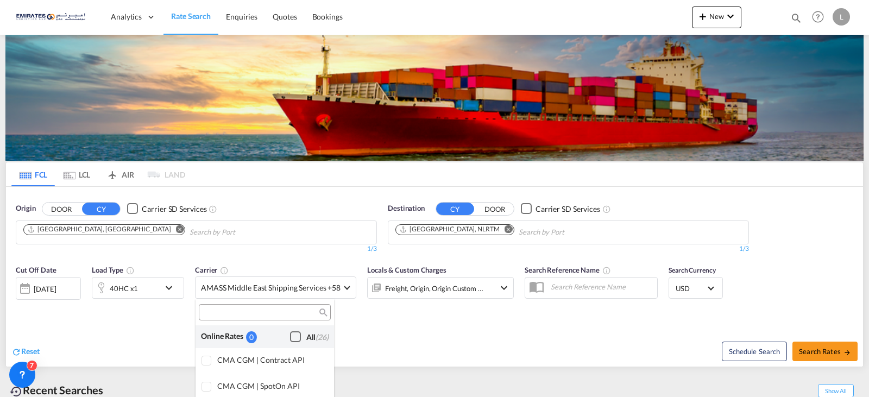
click at [290, 342] on div "Checkbox No Ink" at bounding box center [295, 336] width 11 height 11
click at [377, 338] on md-backdrop at bounding box center [434, 198] width 869 height 397
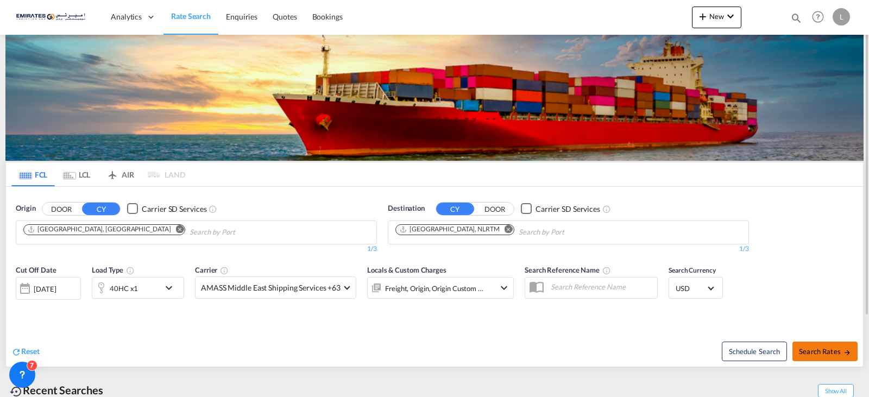
click at [822, 350] on span "Search Rates" at bounding box center [825, 351] width 52 height 9
type input "AEJEA to NLRTM / 6 Oct 2025"
click at [171, 290] on md-icon "icon-chevron-down" at bounding box center [171, 287] width 18 height 13
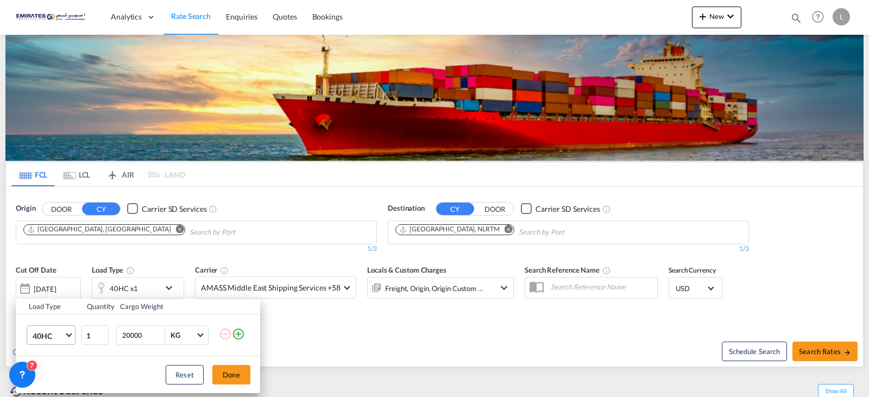
click at [58, 334] on span "40HC" at bounding box center [49, 336] width 32 height 11
click at [57, 270] on md-option "20GP" at bounding box center [61, 266] width 74 height 26
click at [232, 375] on button "Done" at bounding box center [231, 375] width 38 height 20
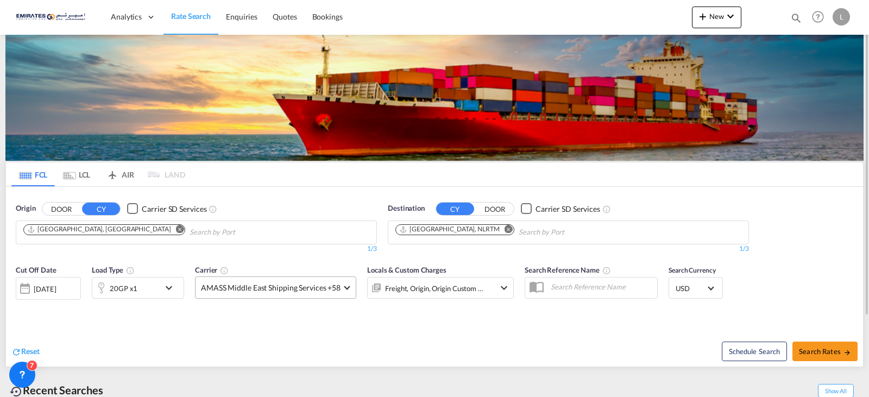
click at [350, 285] on md-select-value "AMASS Middle East Shipping Services +58" at bounding box center [276, 287] width 160 height 21
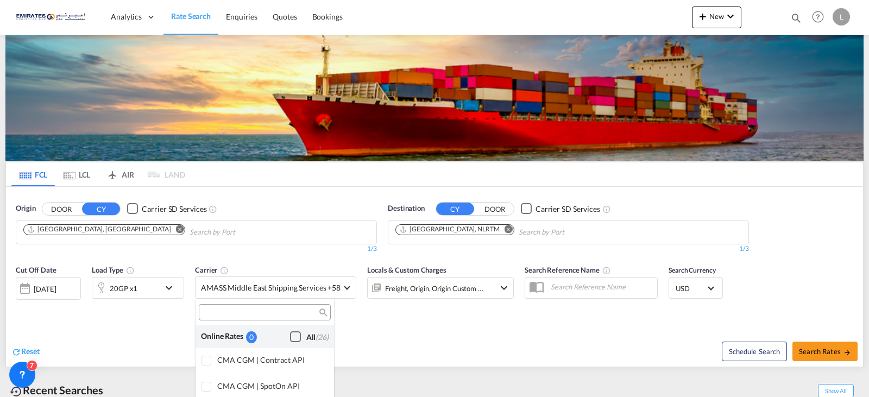
click at [290, 335] on div "Checkbox No Ink" at bounding box center [295, 336] width 11 height 11
click at [414, 331] on md-backdrop at bounding box center [434, 198] width 869 height 397
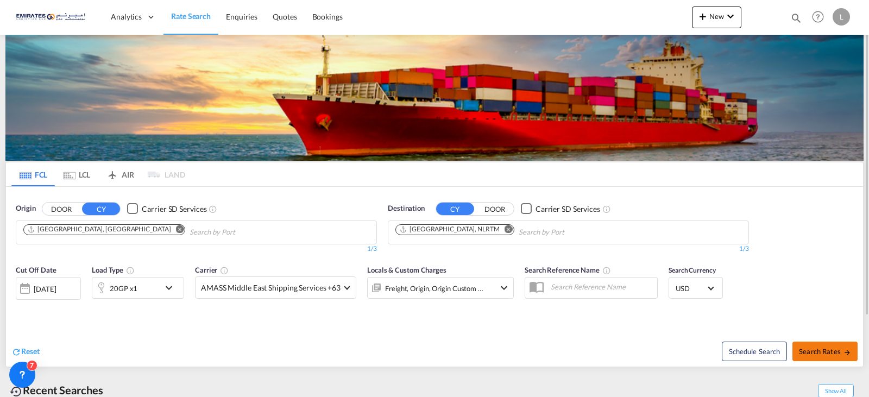
click at [820, 352] on span "Search Rates" at bounding box center [825, 351] width 52 height 9
type input "AEJEA to NLRTM / 6 Oct 2025"
click at [164, 295] on md-icon "icon-chevron-down" at bounding box center [171, 287] width 18 height 13
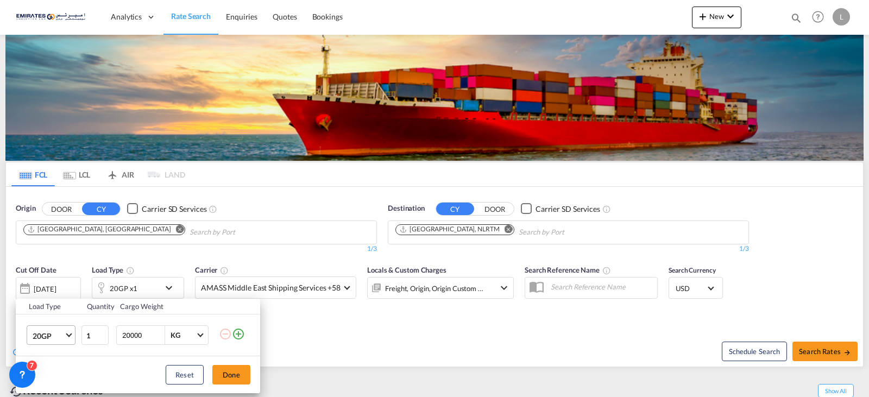
click at [72, 339] on md-select-value "20GP" at bounding box center [53, 335] width 43 height 18
click at [57, 311] on md-option "40HC" at bounding box center [61, 318] width 74 height 26
click at [245, 372] on button "Done" at bounding box center [231, 375] width 38 height 20
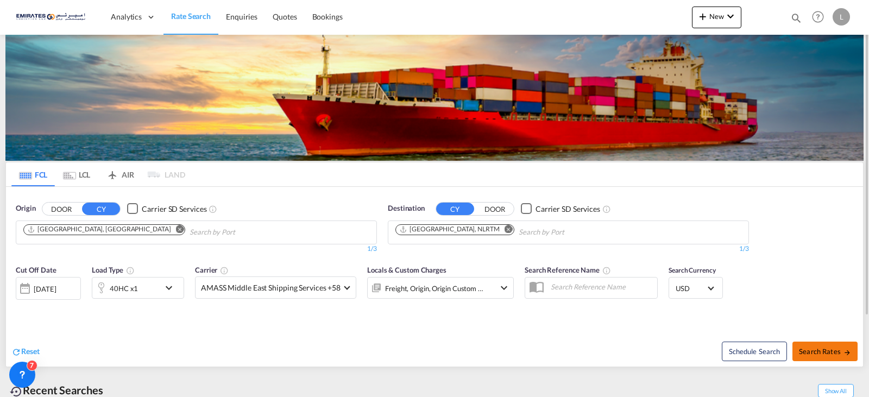
click at [824, 346] on button "Search Rates" at bounding box center [825, 352] width 65 height 20
type input "AEJEA to NLRTM / 6 Oct 2025"
click at [348, 291] on md-select-value "AMASS Middle East Shipping Services +58" at bounding box center [276, 287] width 160 height 21
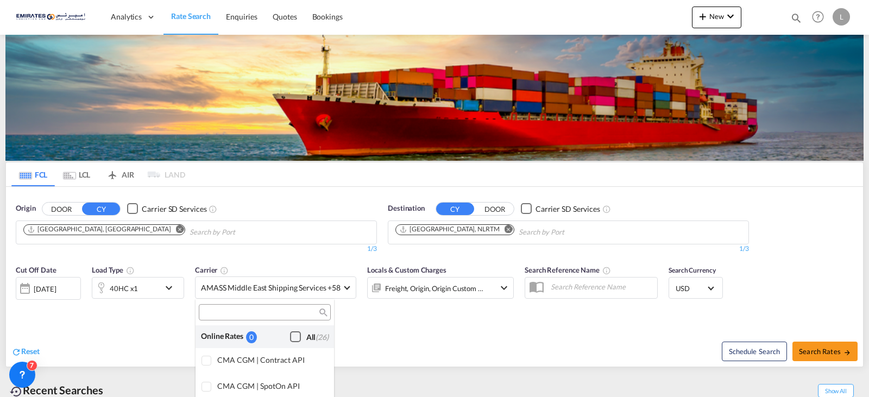
click at [290, 339] on div "Checkbox No Ink" at bounding box center [295, 336] width 11 height 11
click at [536, 318] on md-backdrop at bounding box center [434, 198] width 869 height 397
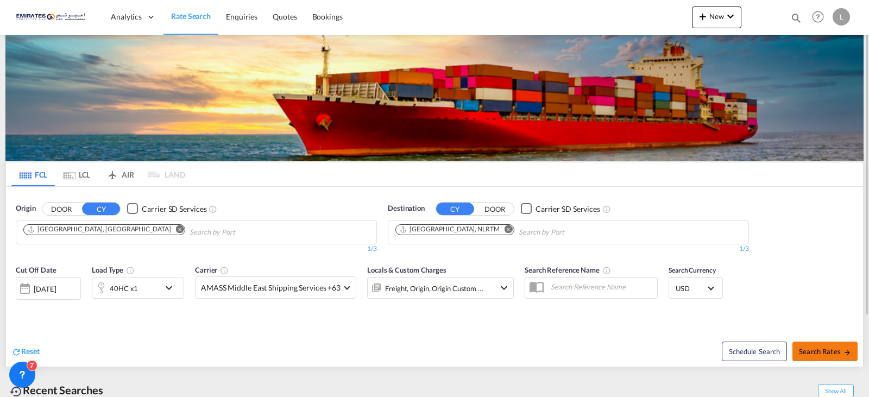
click at [822, 355] on span "Search Rates" at bounding box center [825, 351] width 52 height 9
type input "AEJEA to NLRTM / 6 Oct 2025"
